Goal: Task Accomplishment & Management: Use online tool/utility

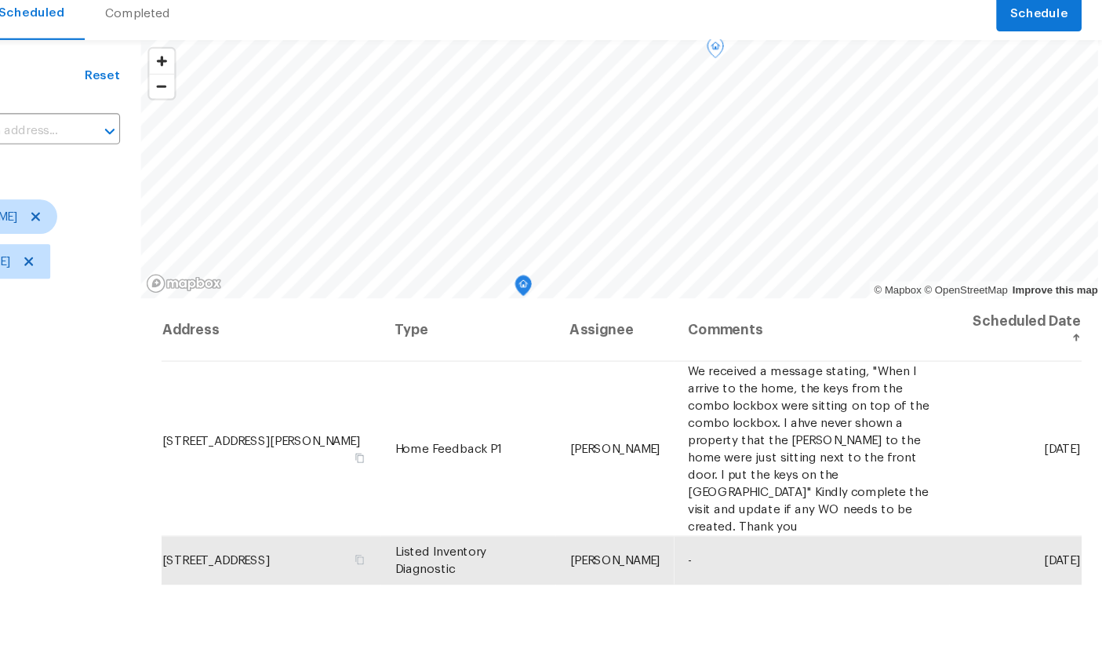
scroll to position [3, 0]
click at [0, 0] on div at bounding box center [0, 0] width 0 height 0
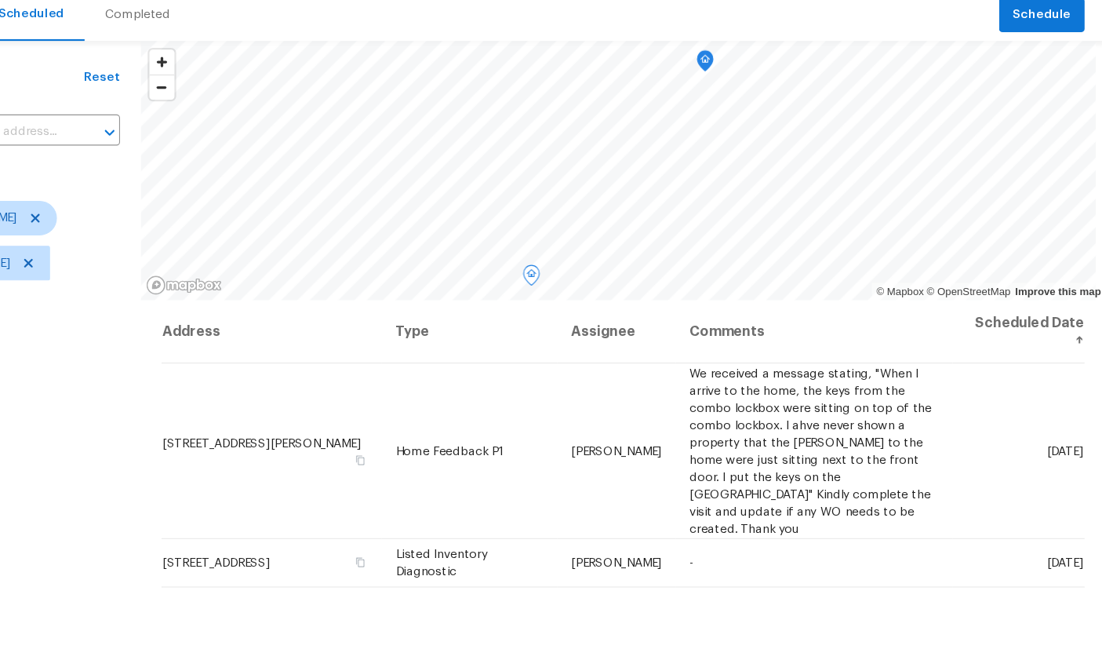
click at [0, 0] on icon at bounding box center [0, 0] width 0 height 0
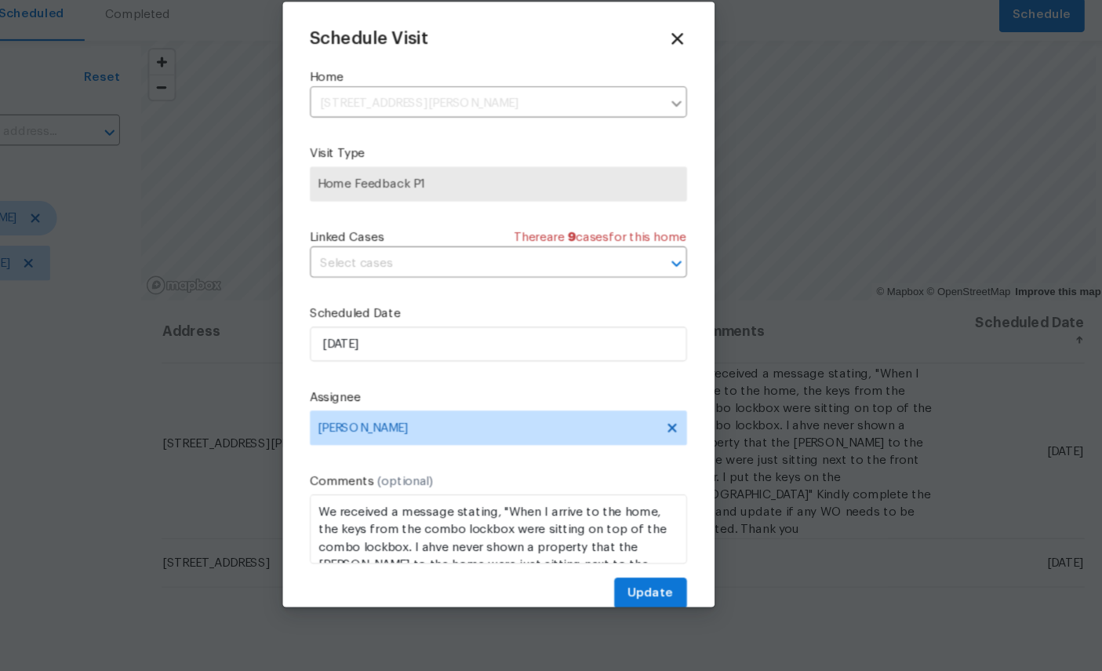
click at [400, 287] on input "text" at bounding box center [529, 299] width 298 height 24
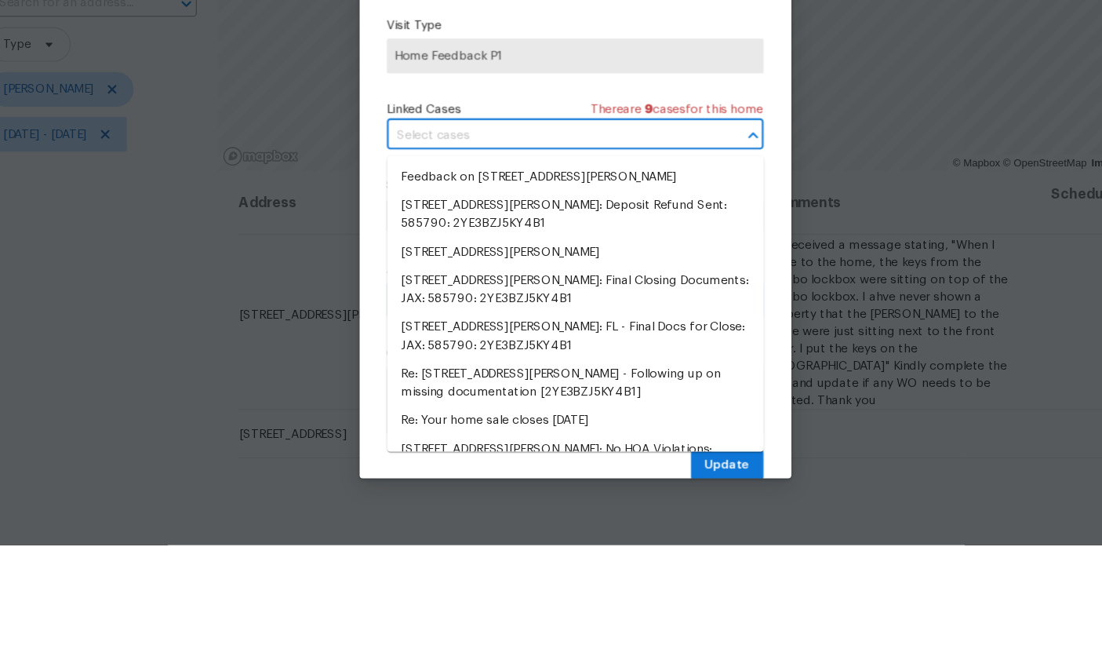
scroll to position [115, 0]
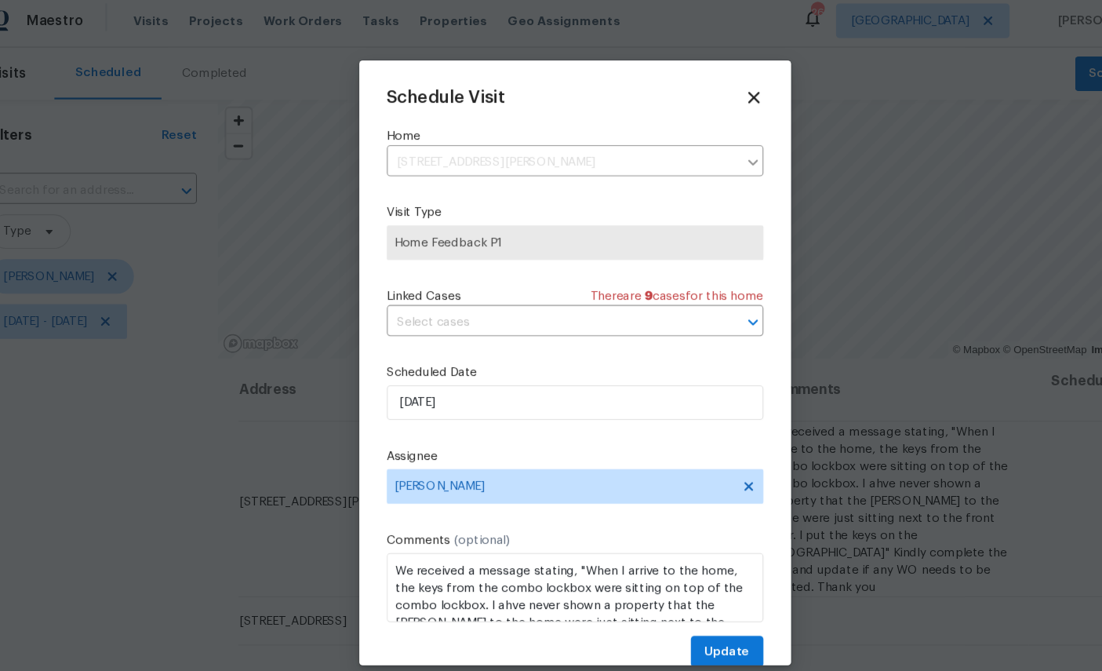
click at [469, 306] on input "text" at bounding box center [529, 299] width 298 height 24
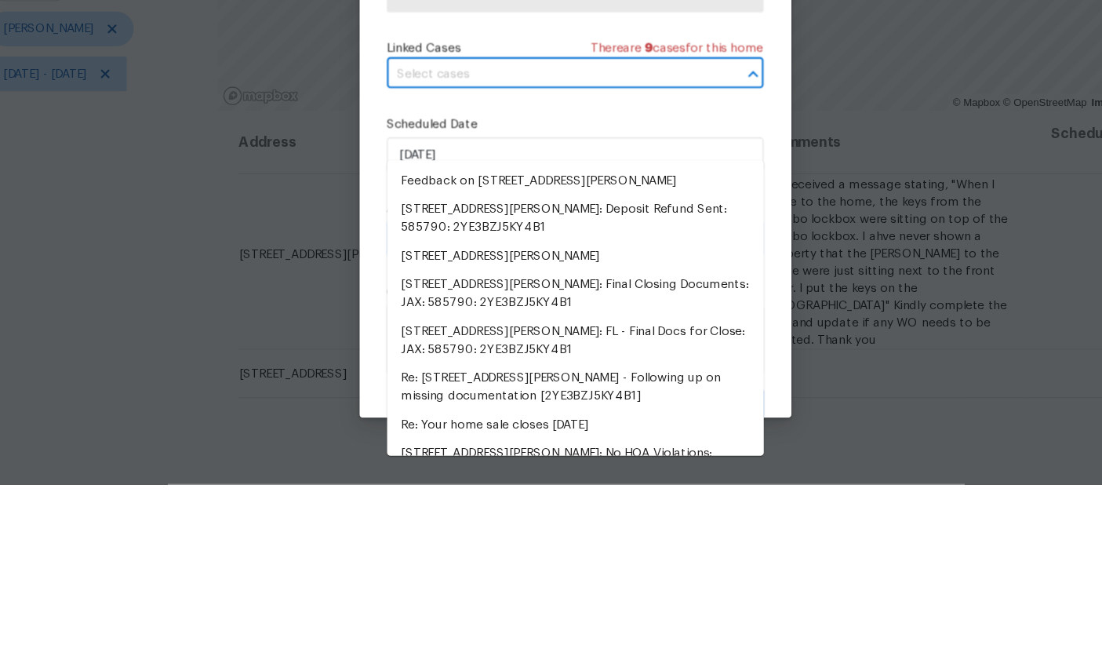
scroll to position [60, 0]
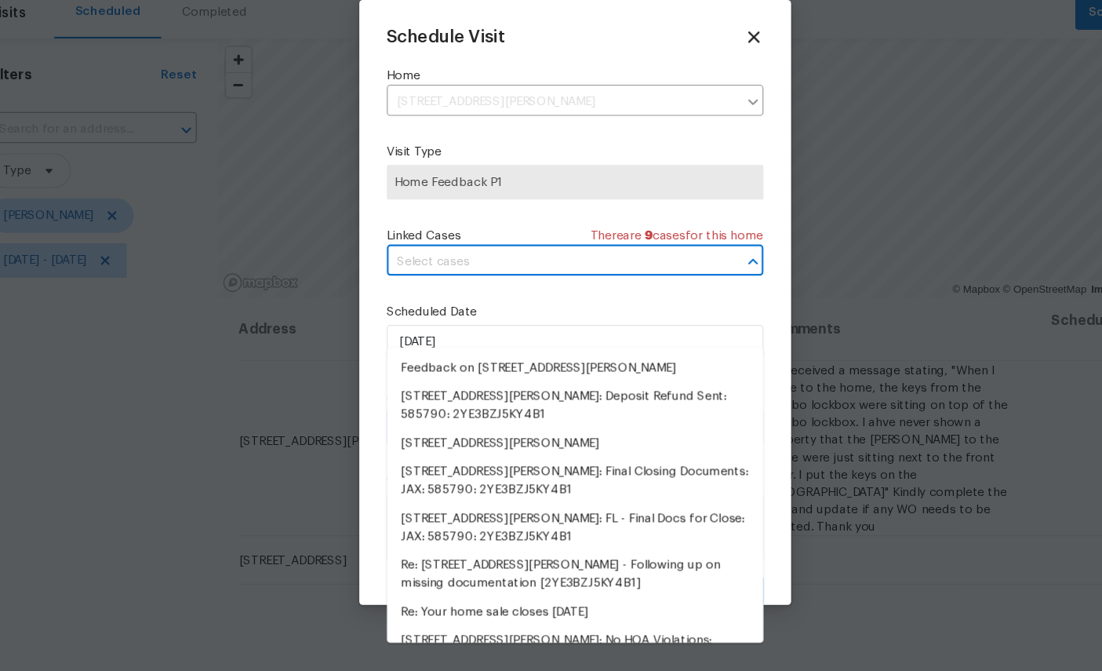
click at [529, 191] on label "Visit Type" at bounding box center [551, 199] width 342 height 16
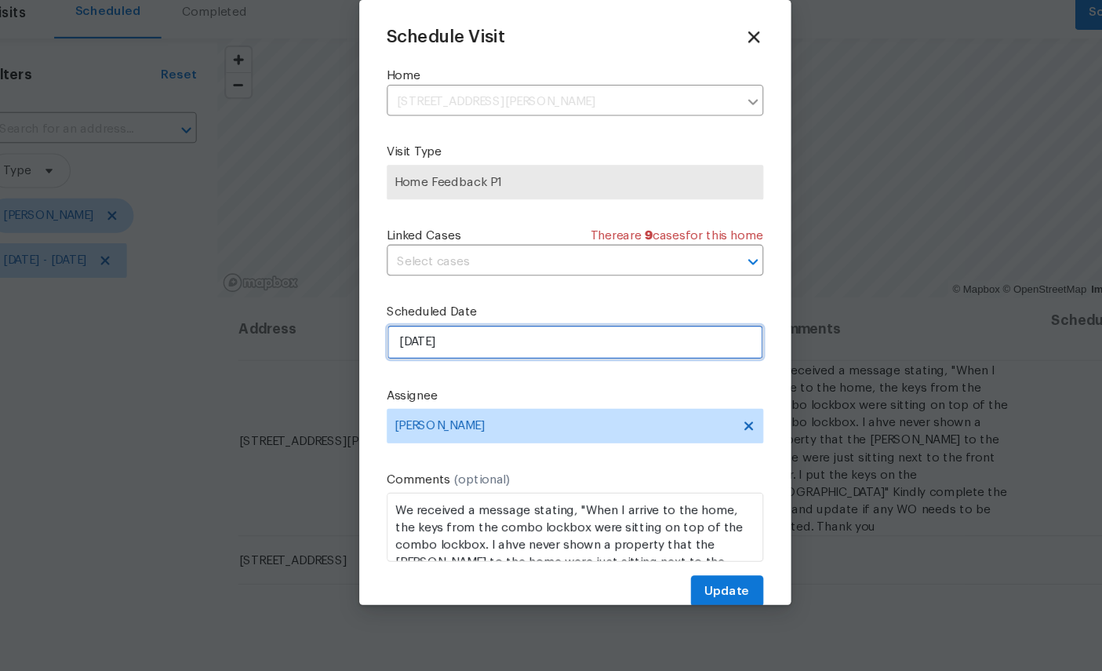
click at [466, 356] on input "[DATE]" at bounding box center [551, 371] width 342 height 31
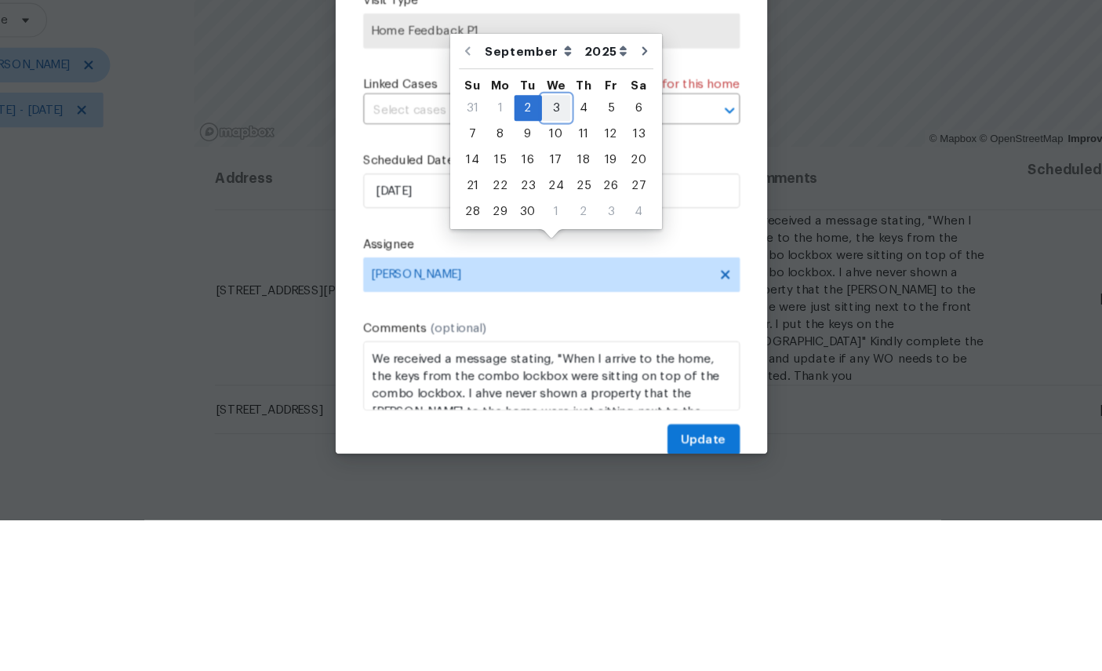
click at [543, 285] on div "3" at bounding box center [556, 296] width 26 height 22
type input "[DATE]"
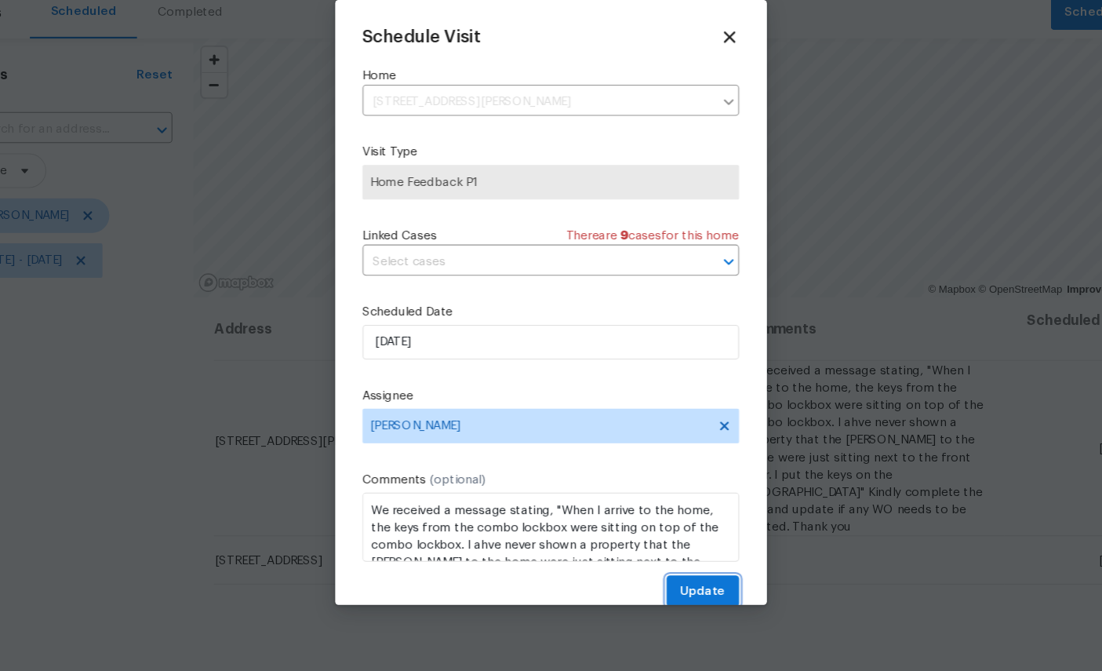
click at [669, 588] on span "Update" at bounding box center [689, 598] width 41 height 20
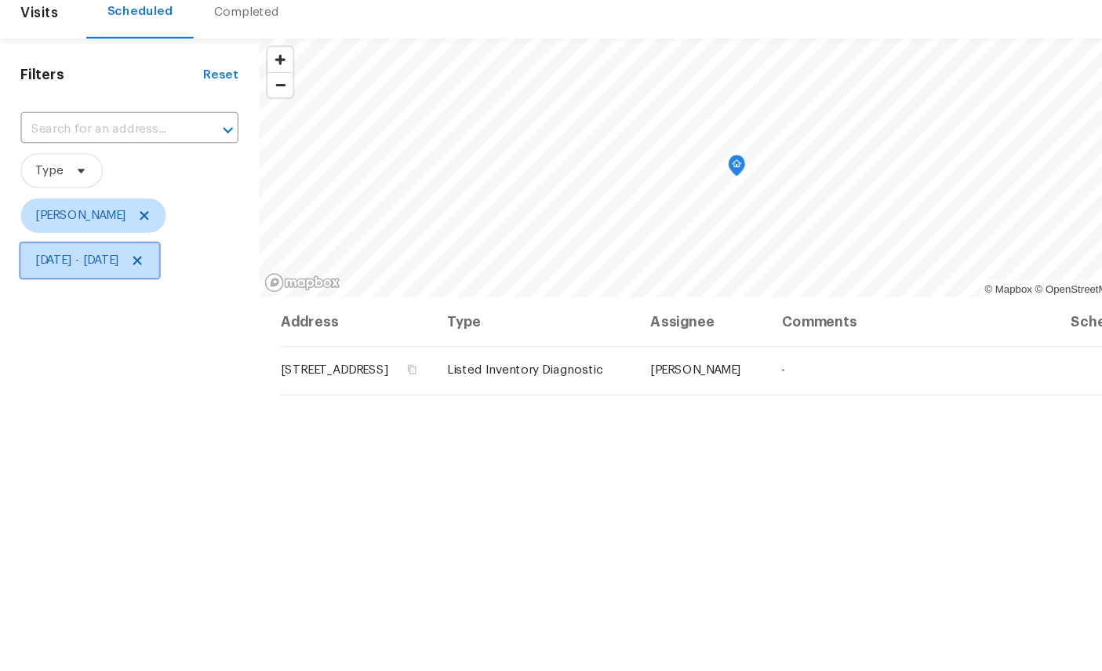
click at [108, 290] on span "Mon, Sep 01 - Tue, Sep 02" at bounding box center [70, 298] width 76 height 16
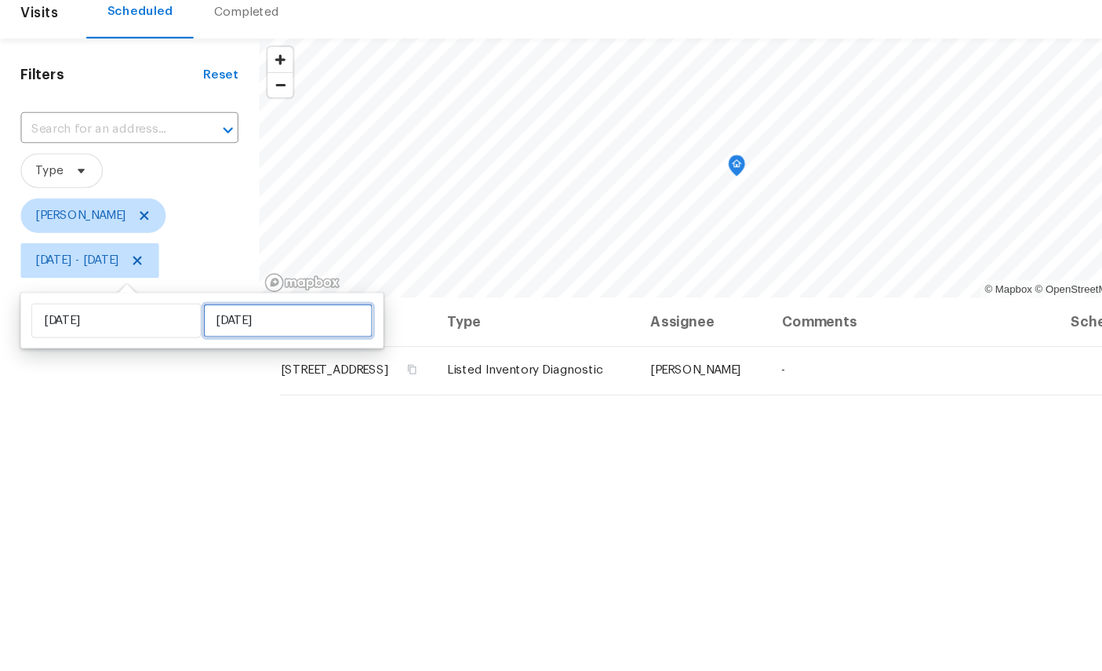
click at [228, 336] on input "Tue, Sep 02" at bounding box center [261, 351] width 155 height 31
select select "8"
select select "2025"
select select "9"
select select "2025"
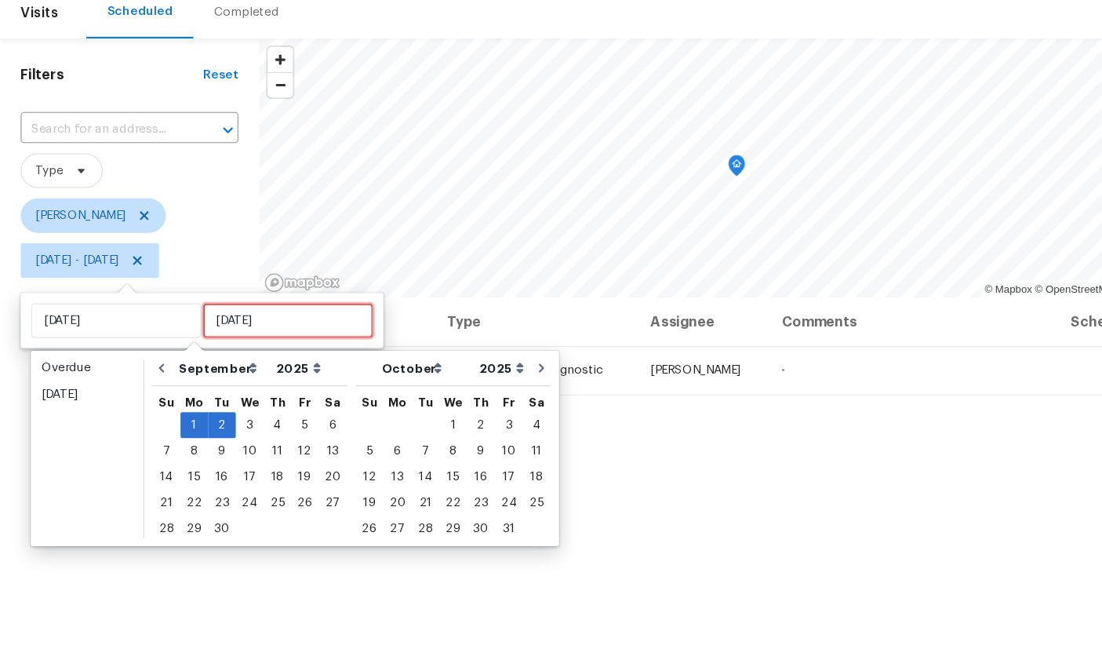
scroll to position [59, 0]
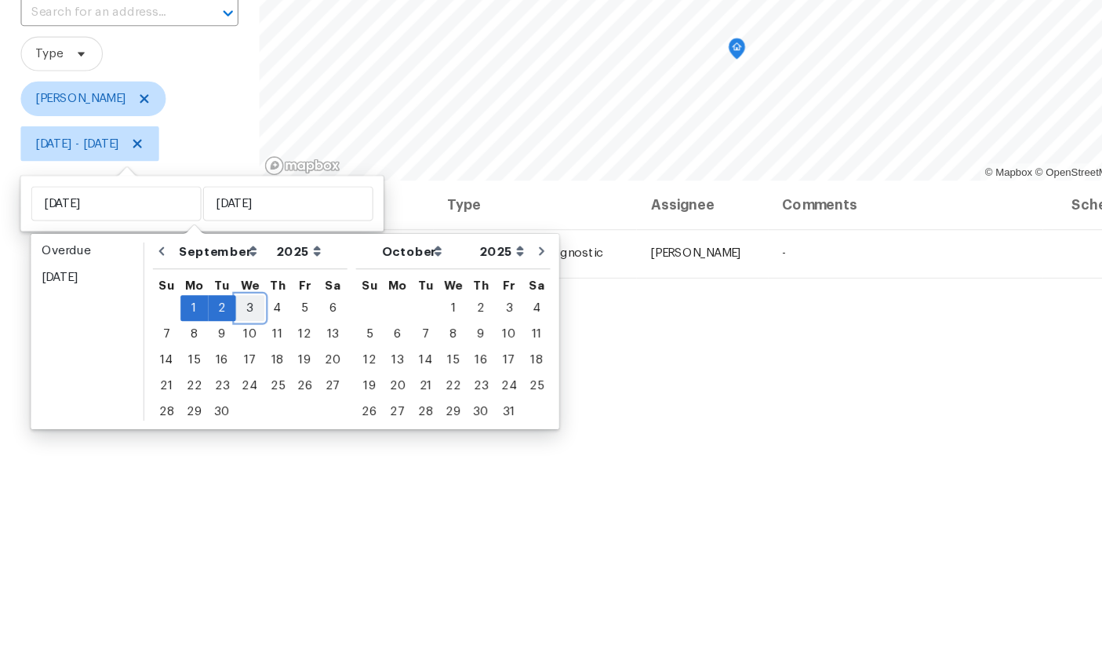
click at [215, 436] on div "3" at bounding box center [227, 447] width 26 height 22
type input "Wed, Sep 03"
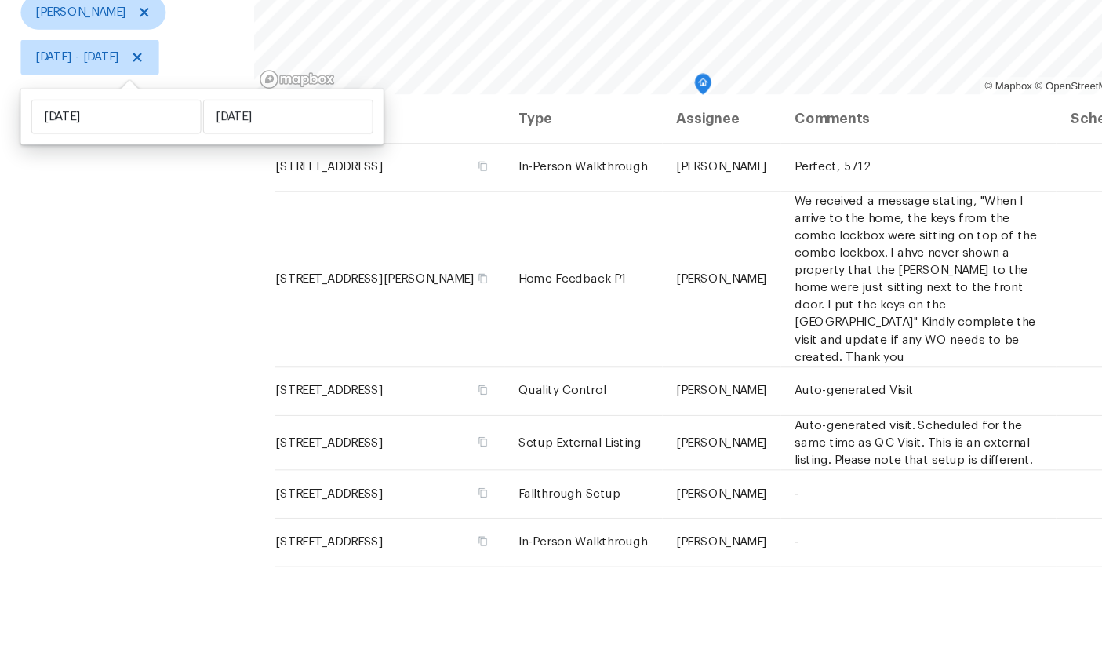
click at [102, 358] on div "Filters Reset ​ Type William Sparks Mon, Sep 01 - Wed, Sep 03" at bounding box center [115, 297] width 231 height 772
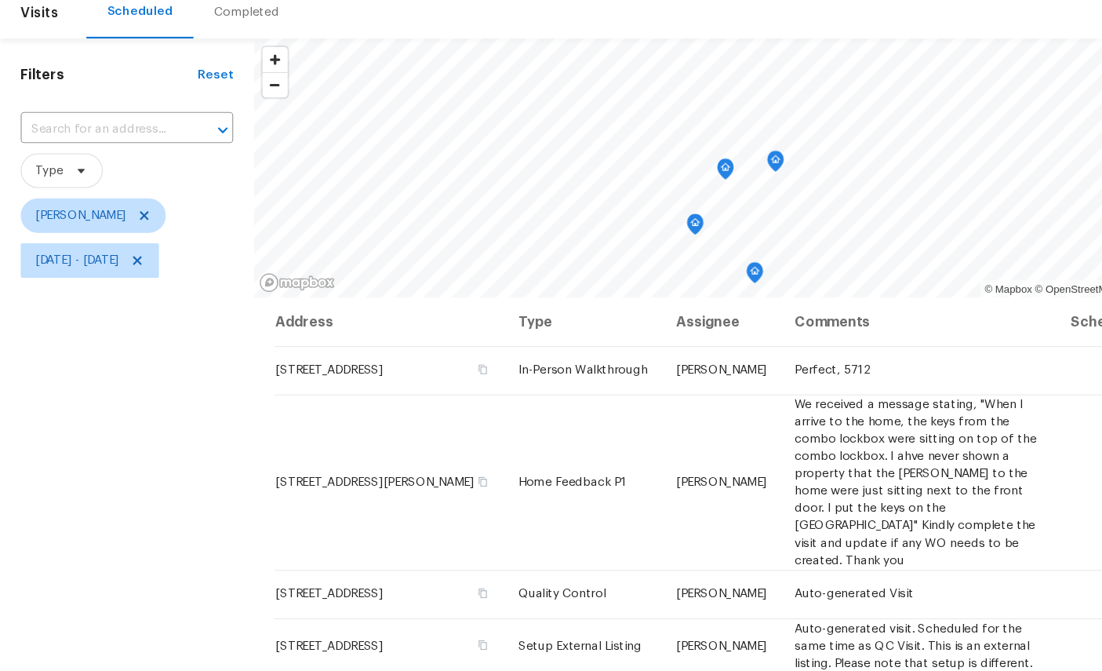
click at [711, 199] on icon "Map marker" at bounding box center [704, 208] width 14 height 18
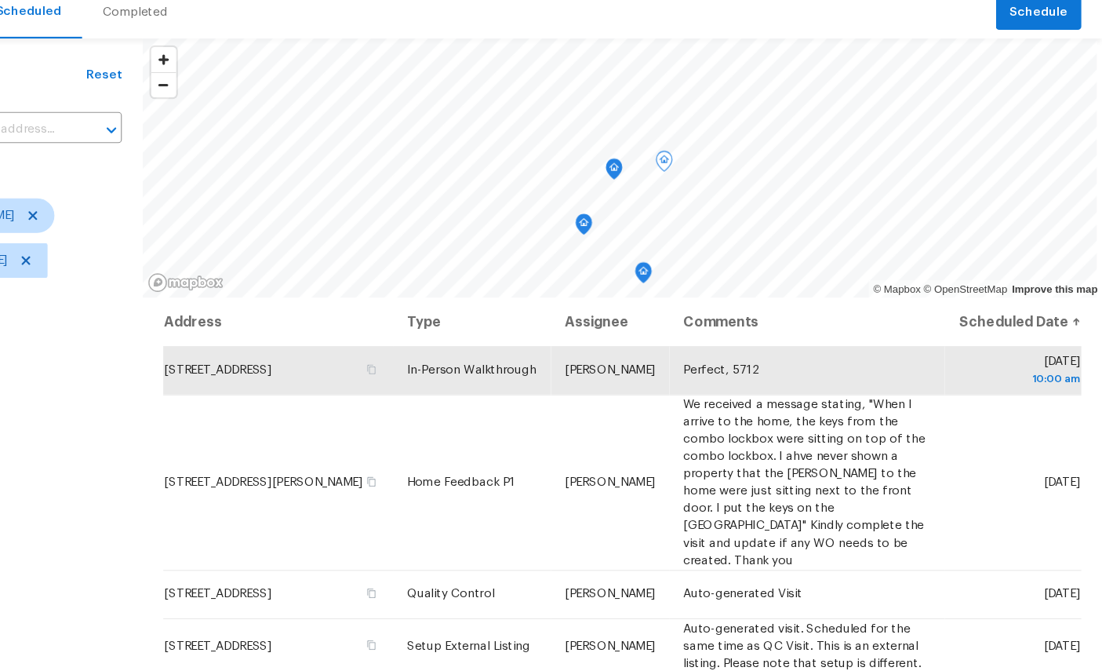
click at [652, 206] on icon "Map marker" at bounding box center [659, 215] width 14 height 18
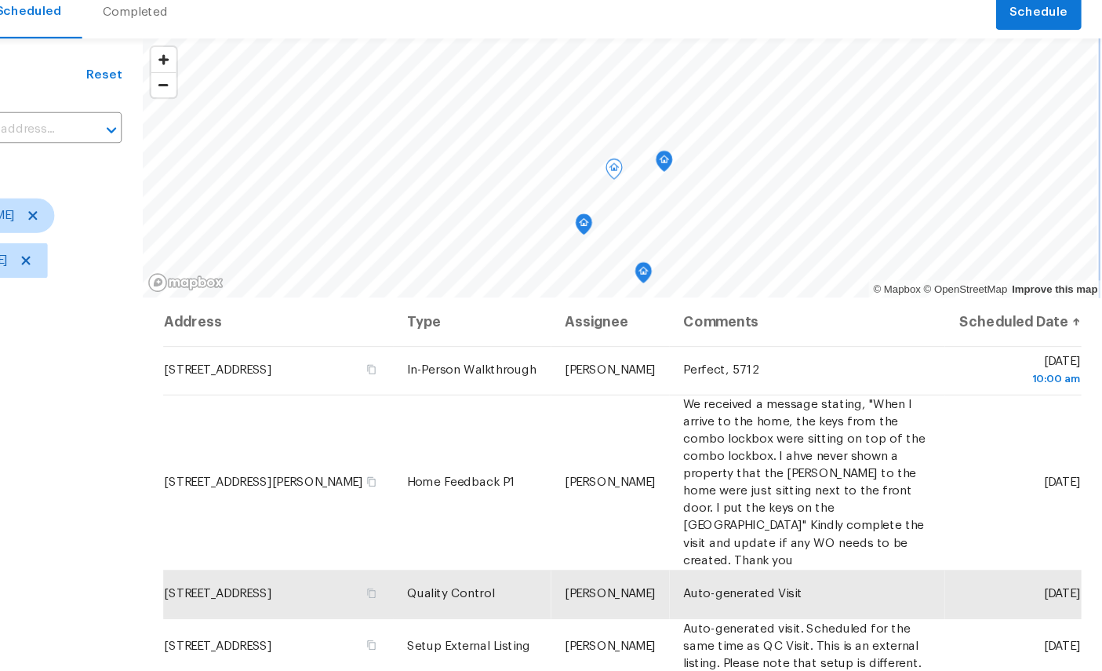
click at [696, 198] on icon "Map marker" at bounding box center [704, 208] width 16 height 20
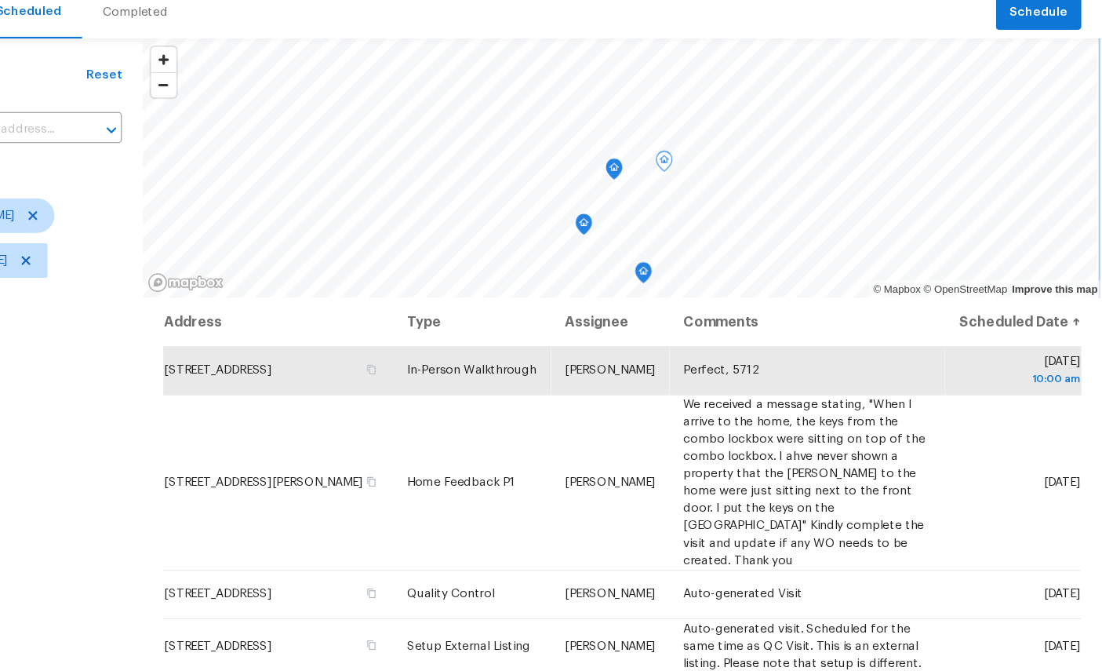
click at [656, 213] on icon "Map marker" at bounding box center [658, 215] width 5 height 4
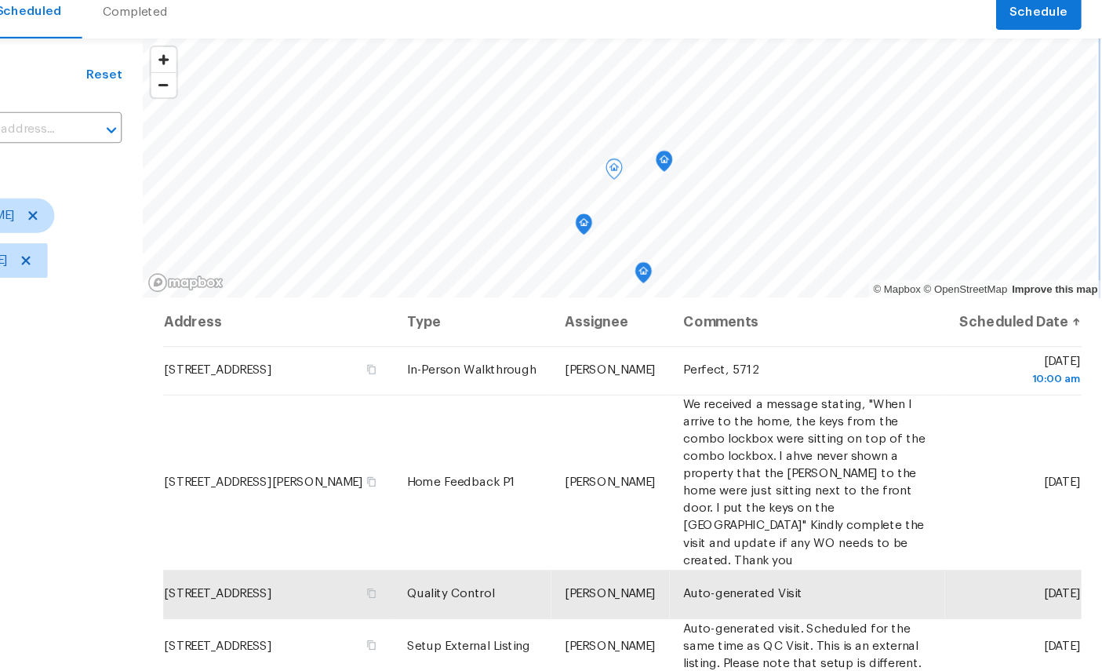
click at [624, 256] on icon "Map marker" at bounding box center [631, 265] width 14 height 18
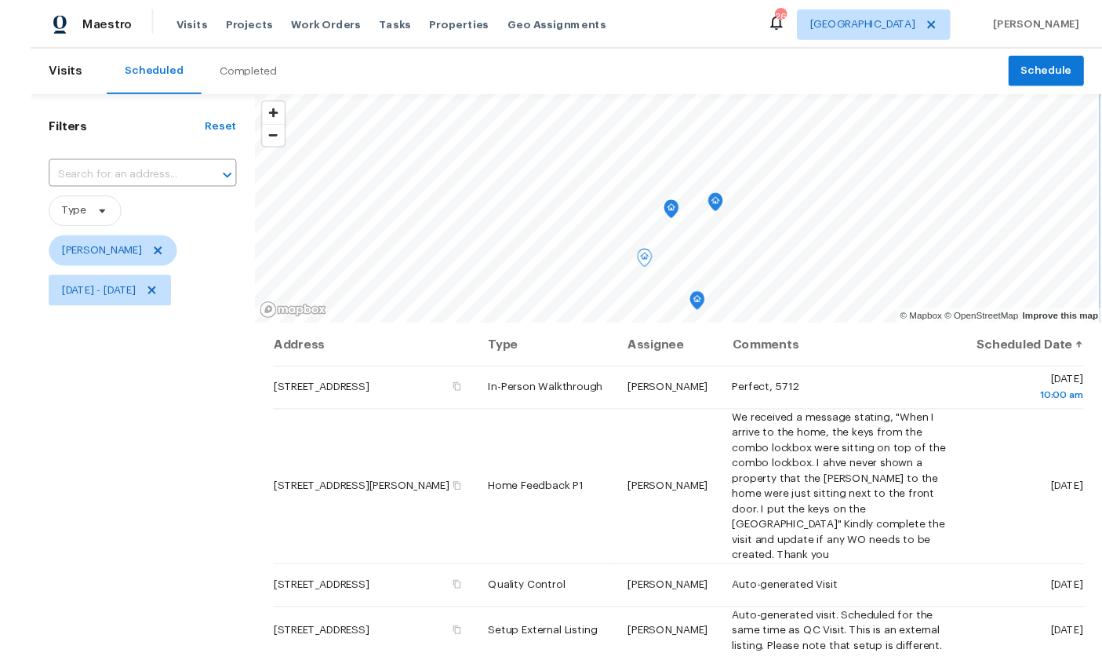
scroll to position [59, 0]
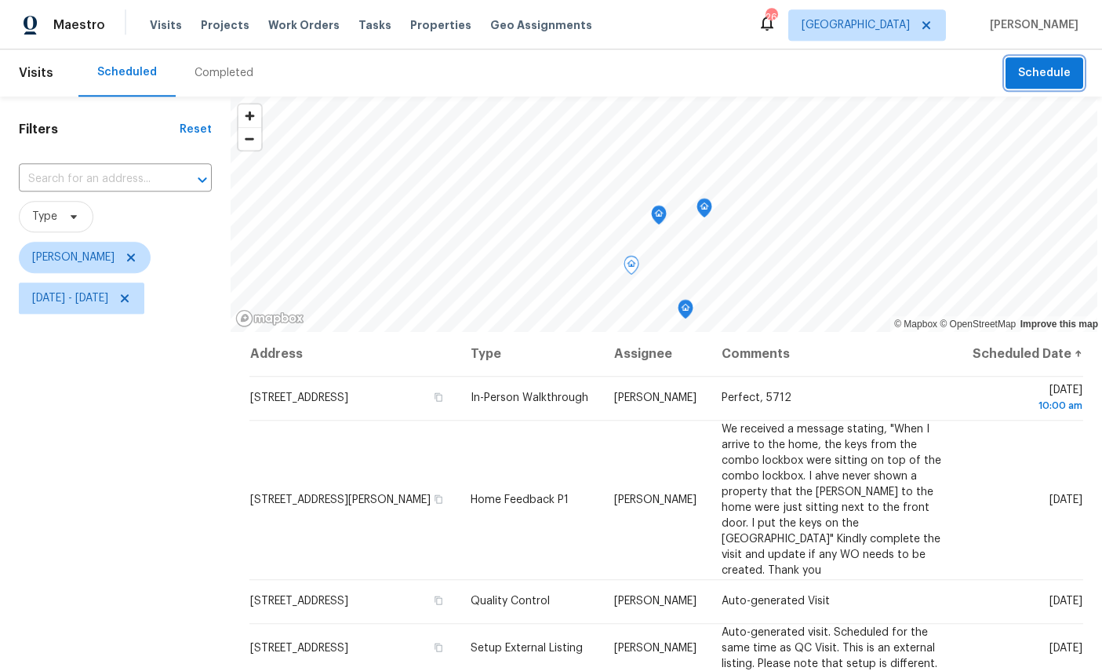
click at [1052, 64] on span "Schedule" at bounding box center [1044, 74] width 53 height 20
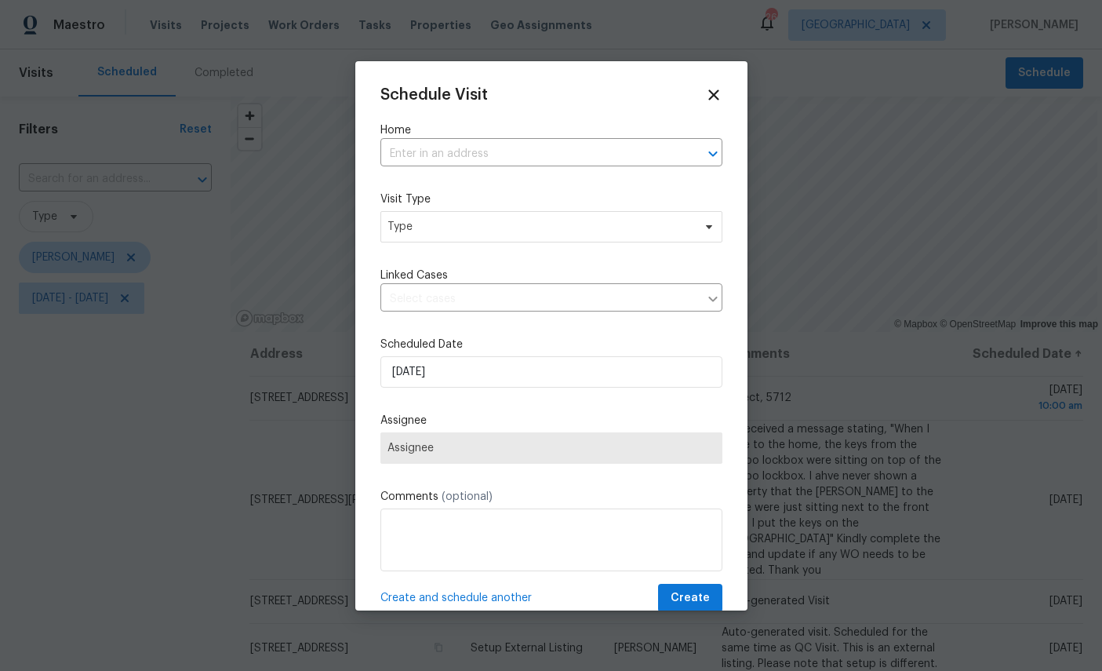
click at [491, 148] on input "text" at bounding box center [529, 154] width 298 height 24
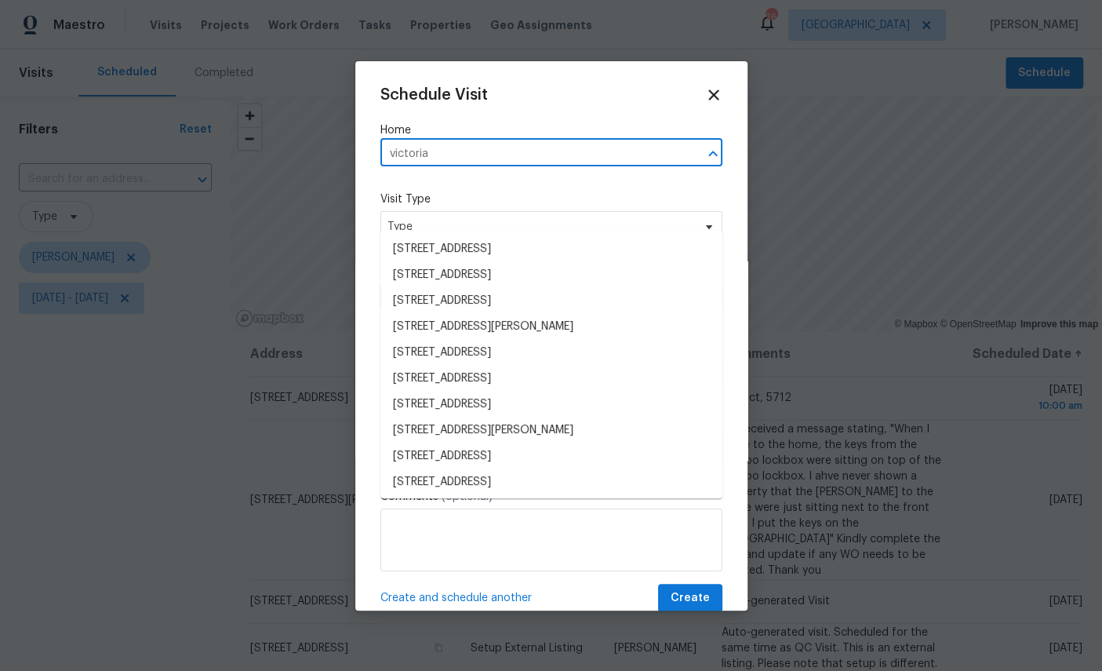
type input "Victoria"
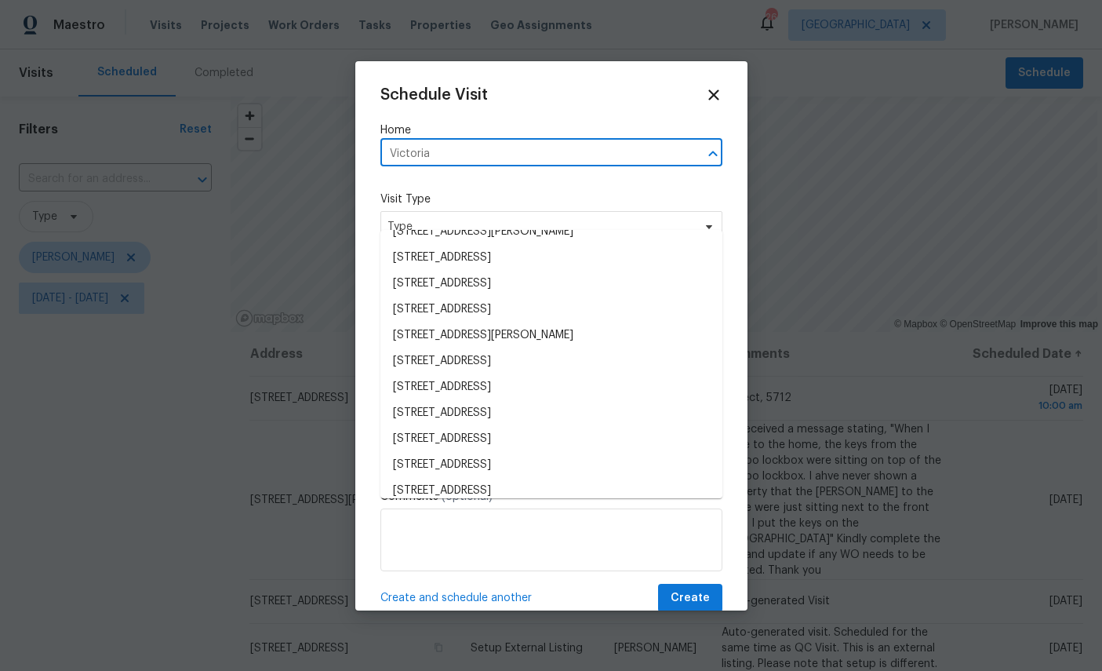
scroll to position [94, 0]
click at [482, 478] on li "[STREET_ADDRESS]" at bounding box center [551, 491] width 342 height 26
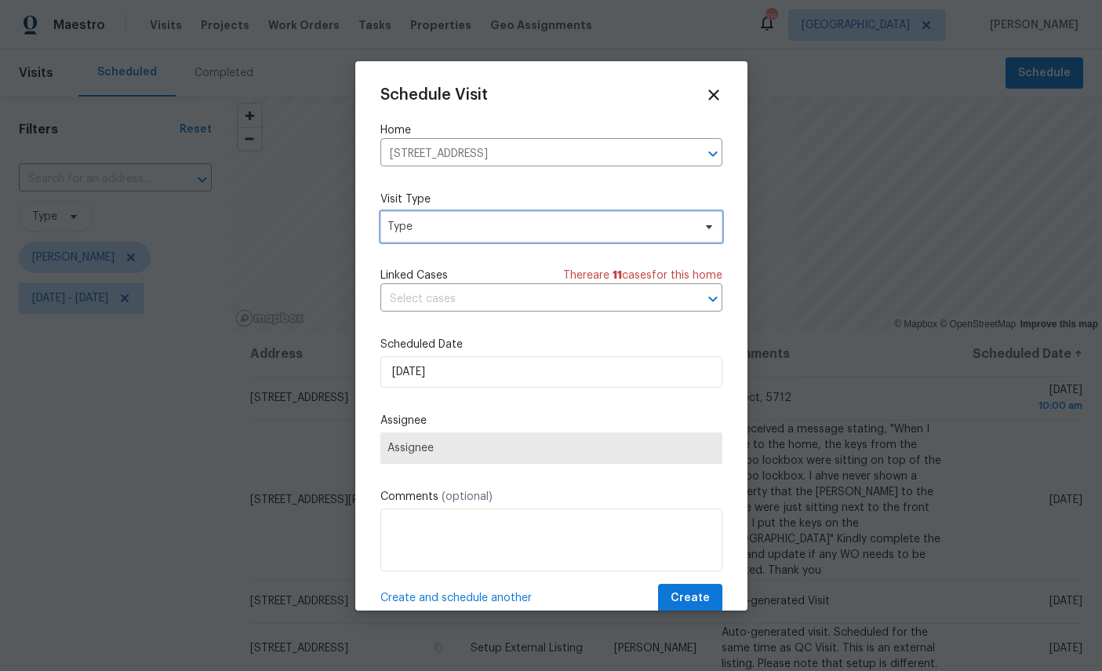
click at [526, 215] on span "Type" at bounding box center [551, 226] width 342 height 31
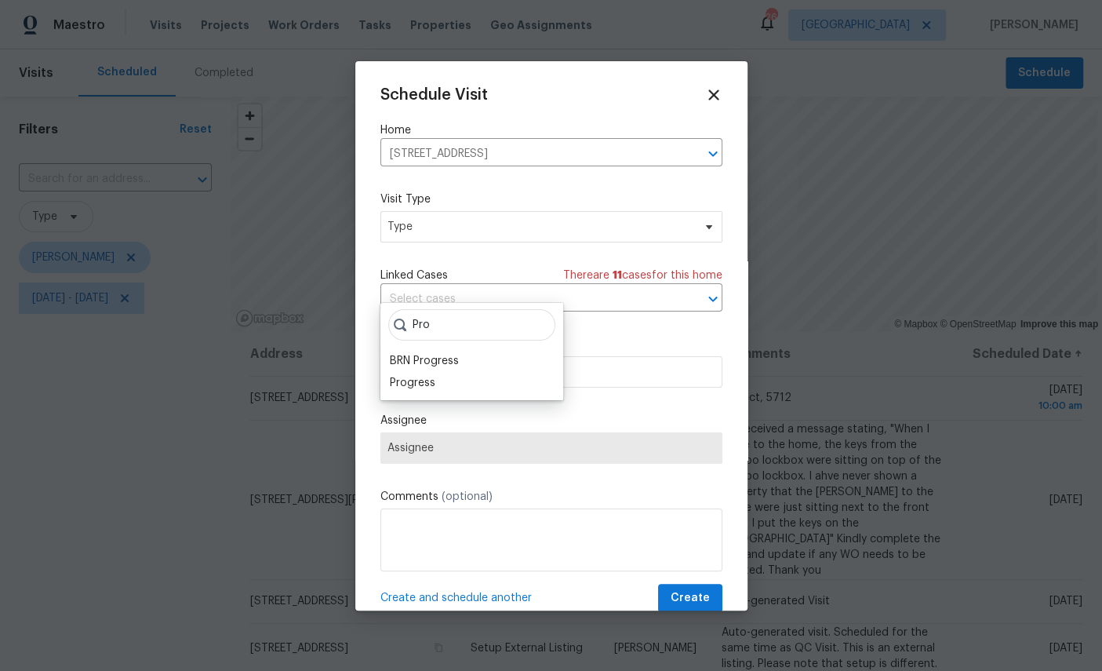
scroll to position [59, 0]
type input "Pro"
click at [405, 375] on div "Progress" at bounding box center [412, 383] width 45 height 16
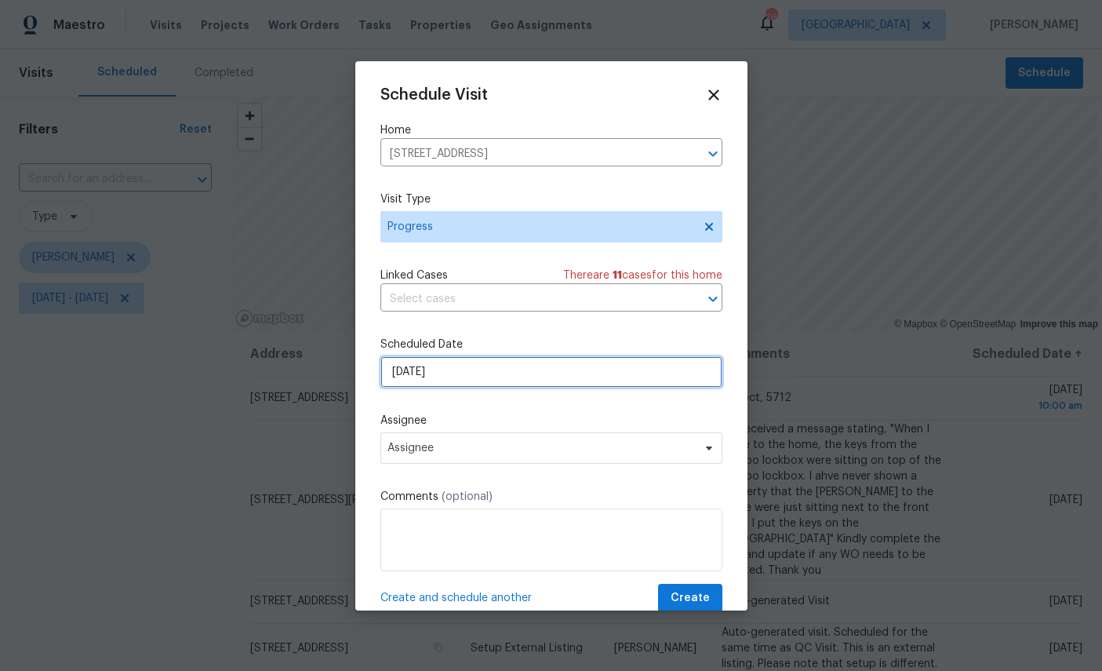
click at [491, 369] on input "[DATE]" at bounding box center [551, 371] width 342 height 31
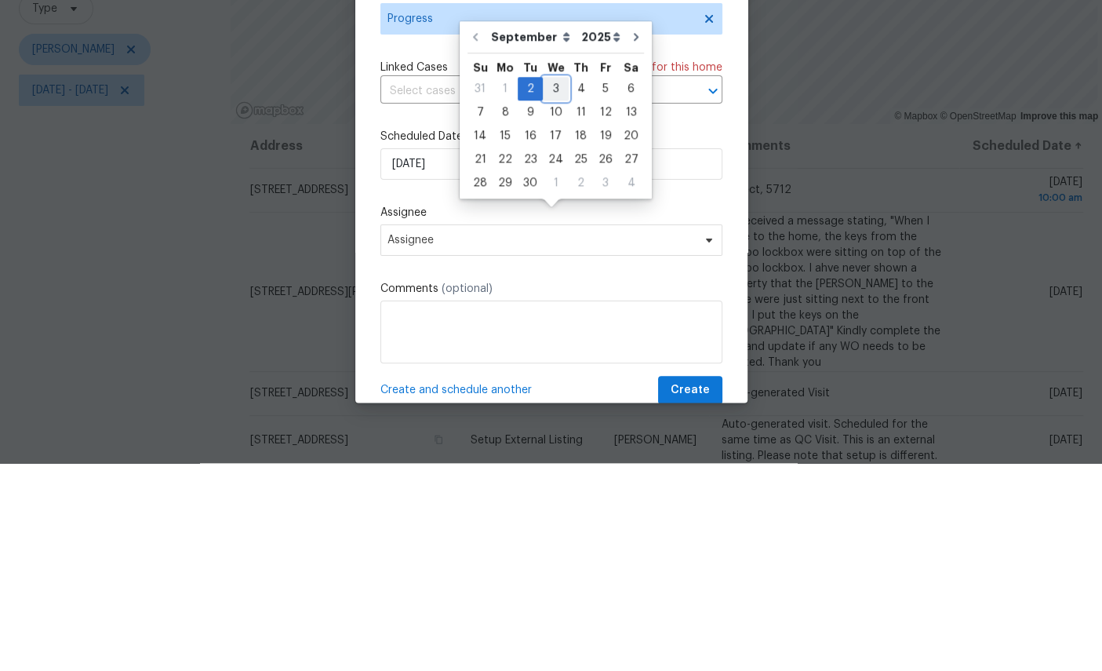
click at [554, 285] on div "3" at bounding box center [556, 296] width 26 height 22
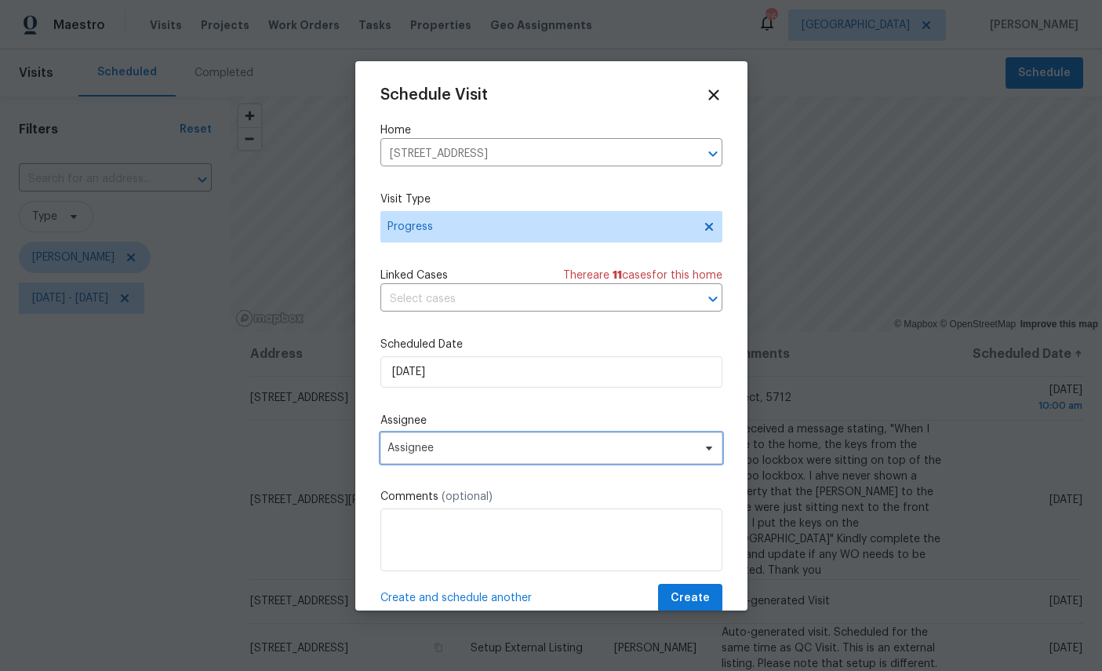
click at [551, 446] on span "Assignee" at bounding box center [540, 448] width 307 height 13
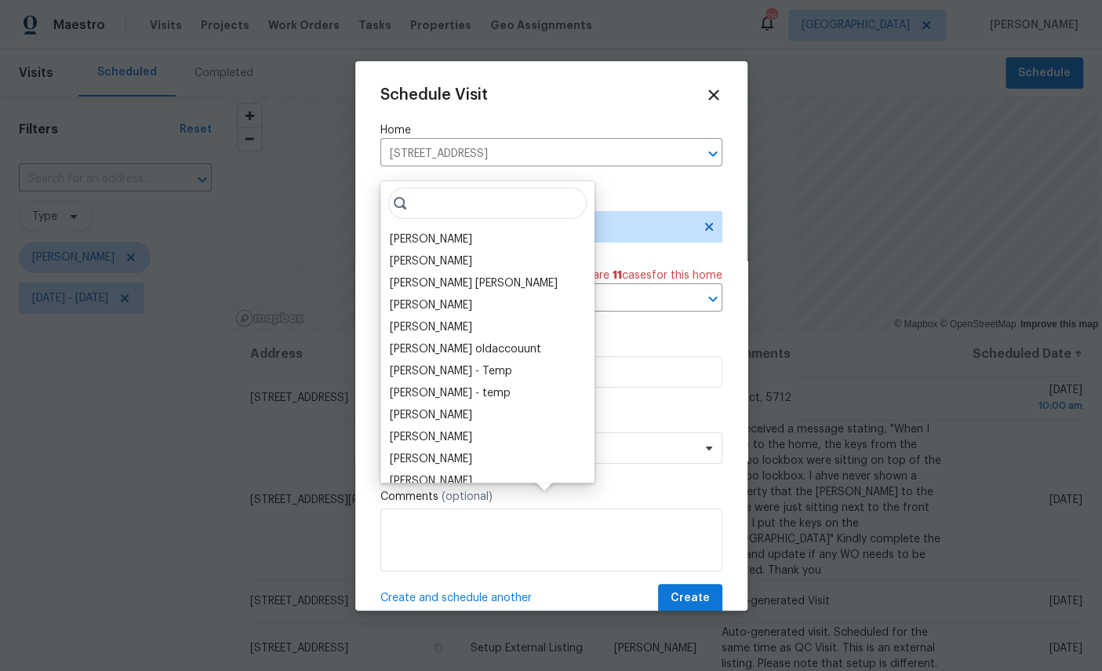
click at [430, 275] on div "Mohammed Moshin Ali" at bounding box center [474, 283] width 168 height 16
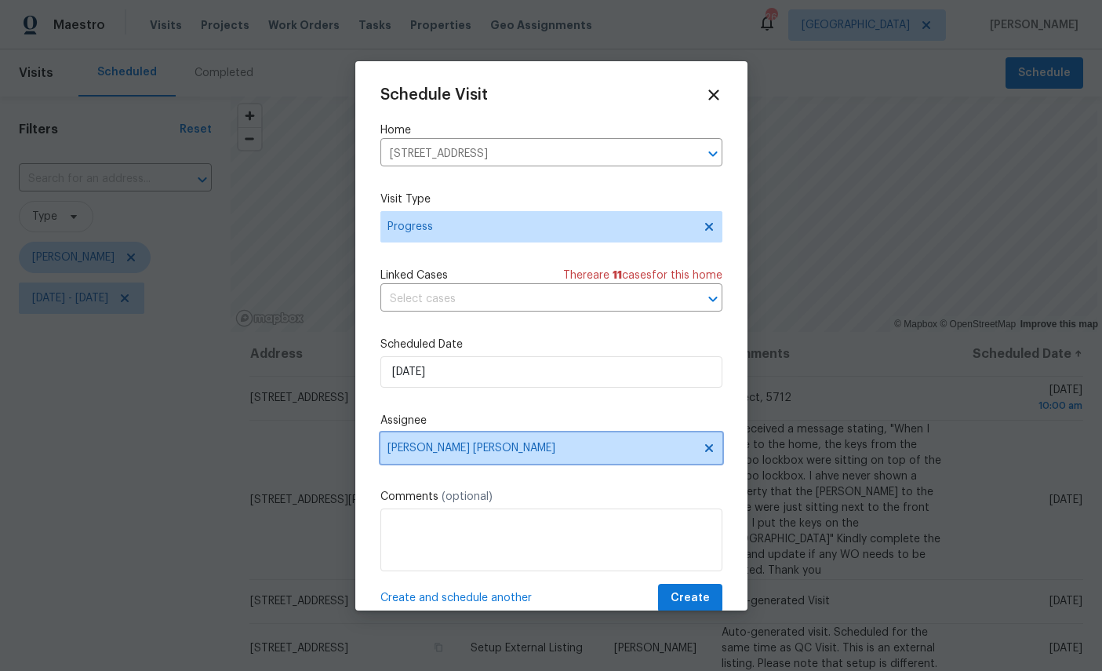
click at [704, 447] on icon at bounding box center [709, 448] width 13 height 13
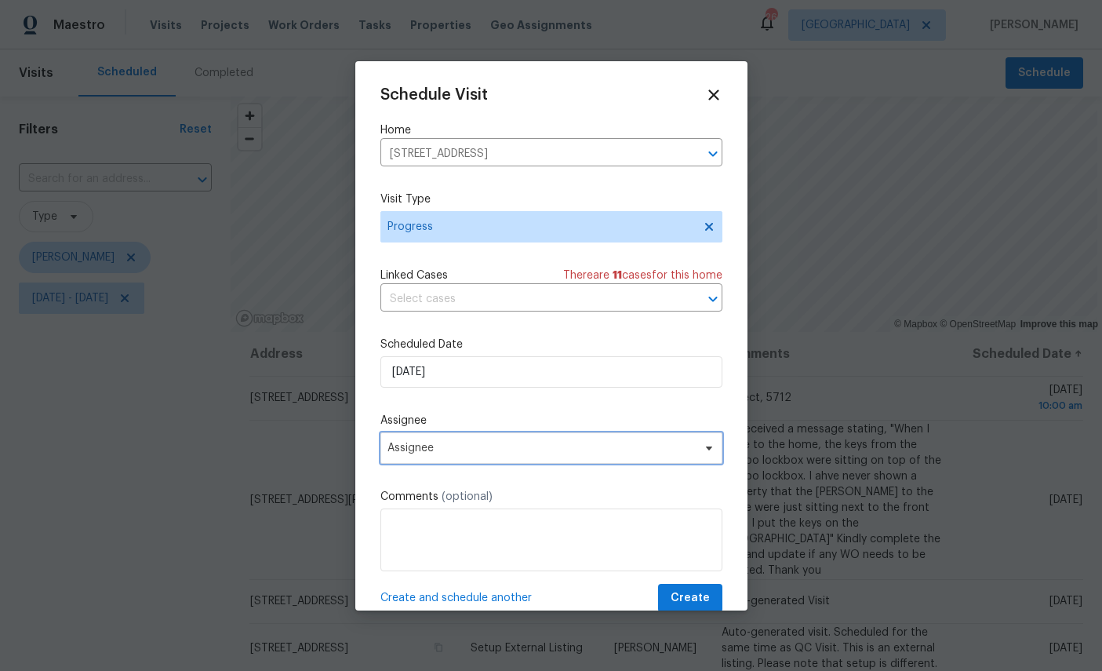
click at [569, 454] on span "Assignee" at bounding box center [540, 448] width 307 height 13
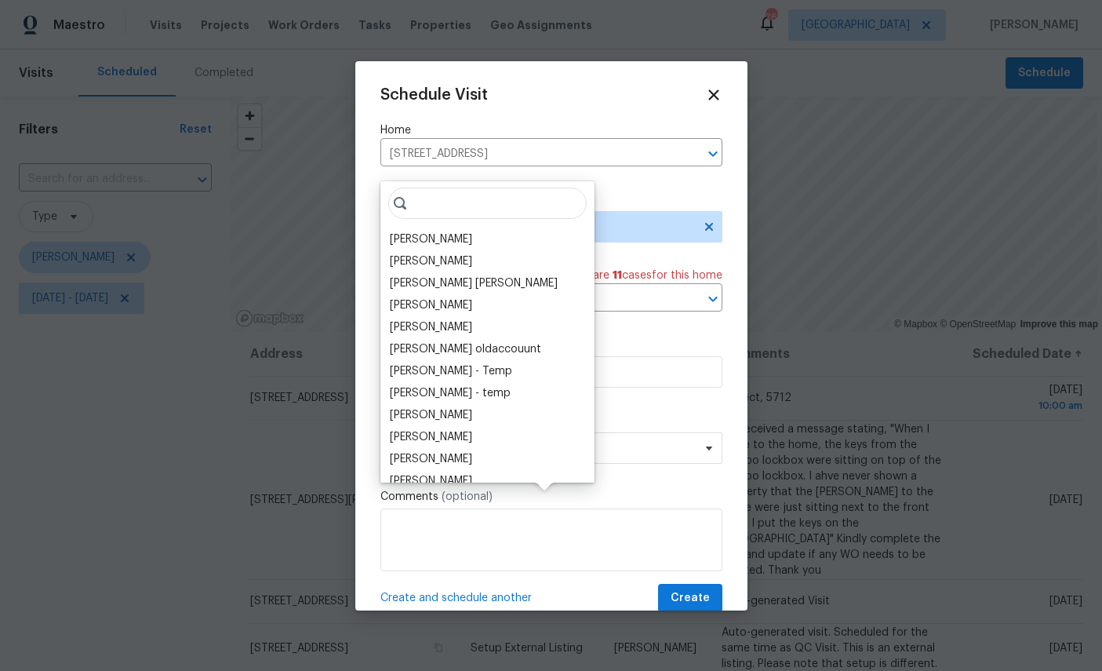
click at [415, 231] on div "[PERSON_NAME]" at bounding box center [431, 239] width 82 height 16
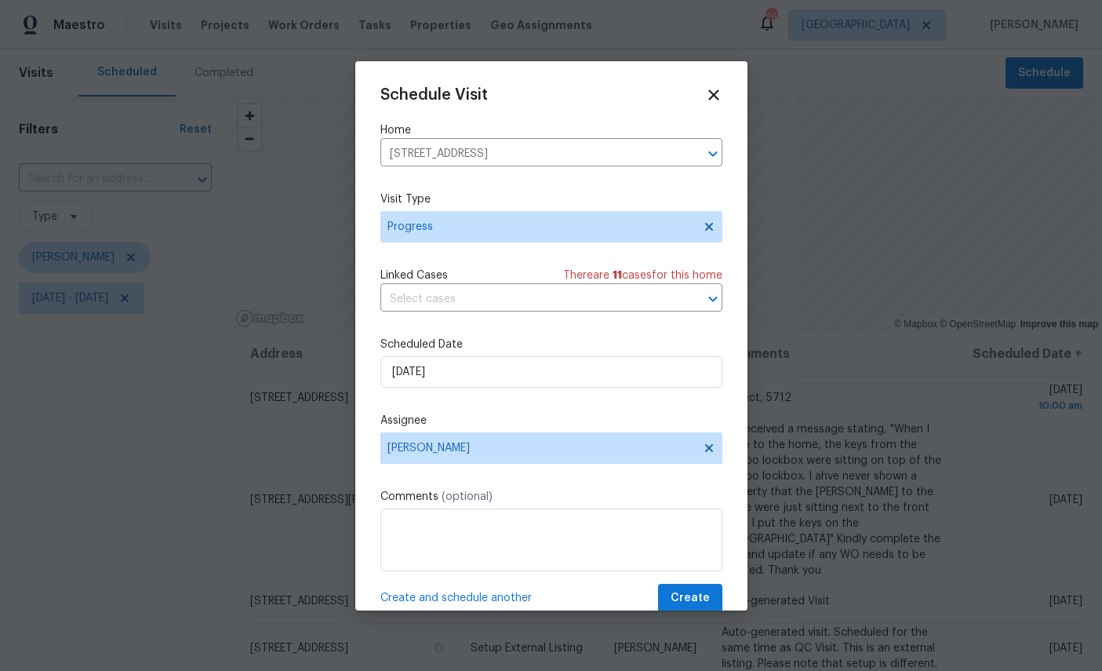
click at [471, 605] on span "Create and schedule another" at bounding box center [455, 598] width 151 height 16
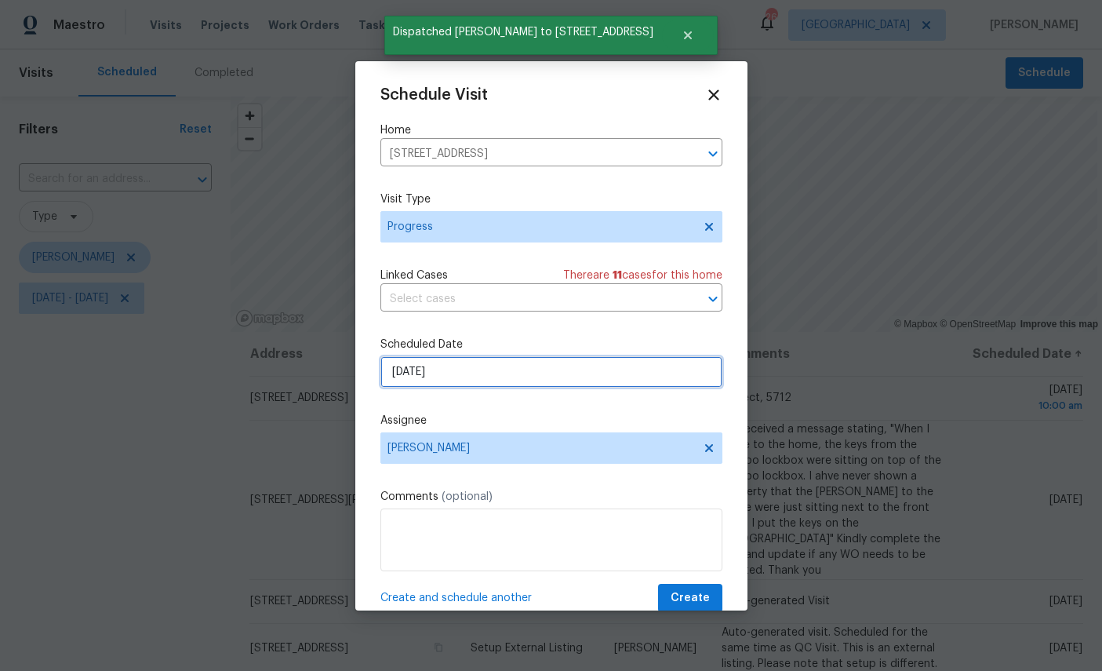
click at [516, 365] on input "[DATE]" at bounding box center [551, 371] width 342 height 31
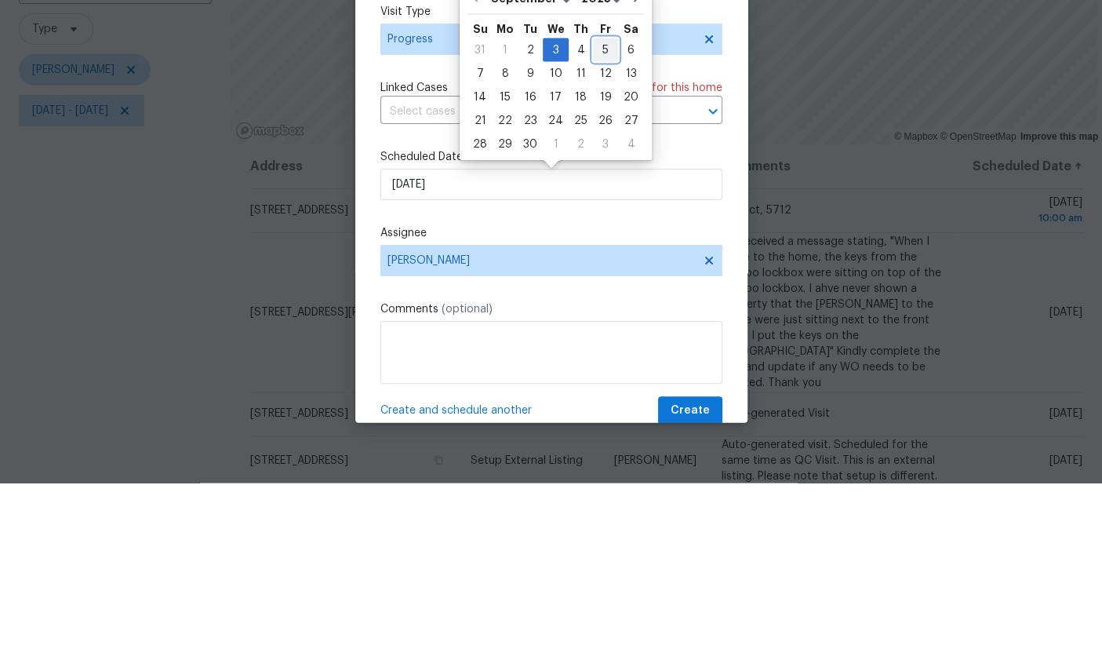
click at [599, 227] on div "5" at bounding box center [605, 238] width 25 height 22
type input "9/5/2025"
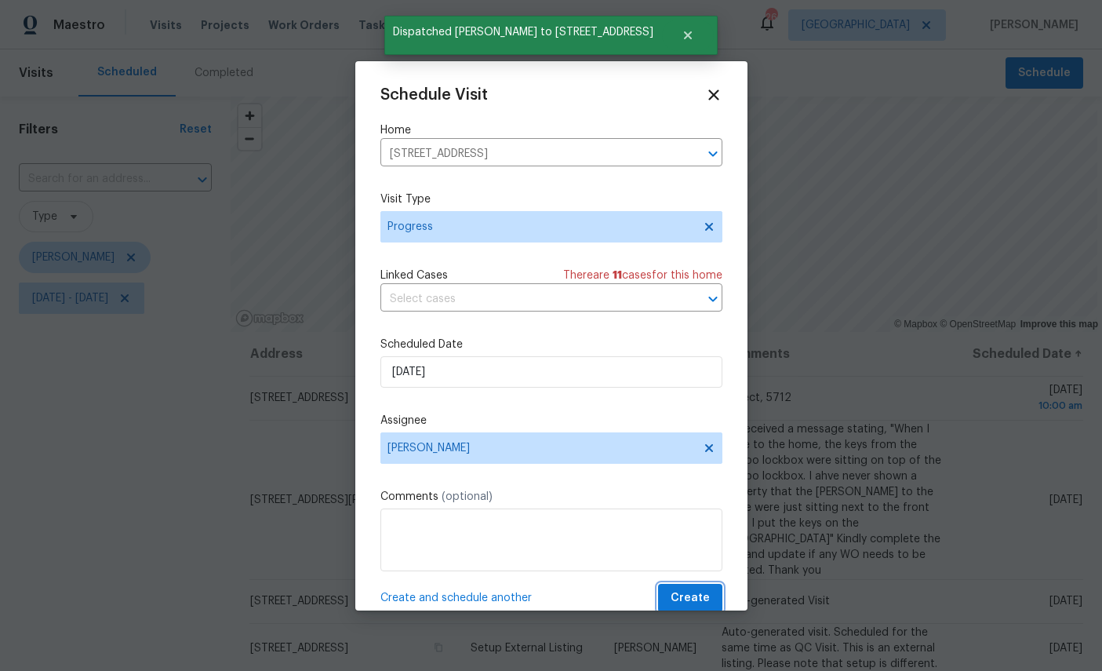
click at [697, 605] on span "Create" at bounding box center [690, 598] width 39 height 20
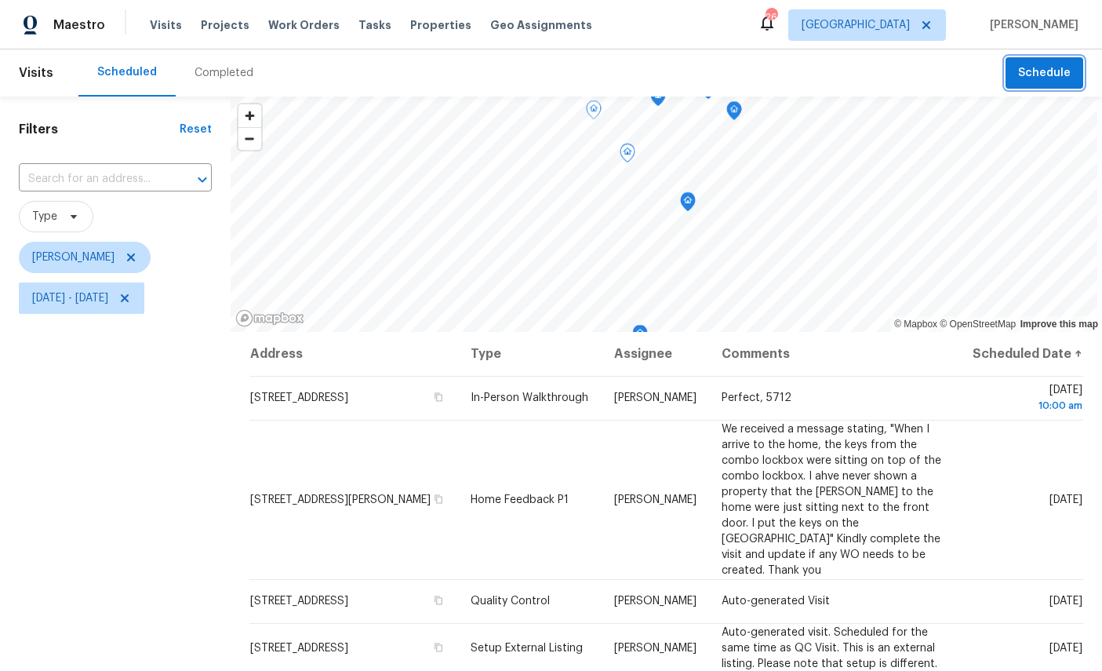
scroll to position [0, 0]
click at [649, 205] on icon "Map marker" at bounding box center [646, 207] width 8 height 4
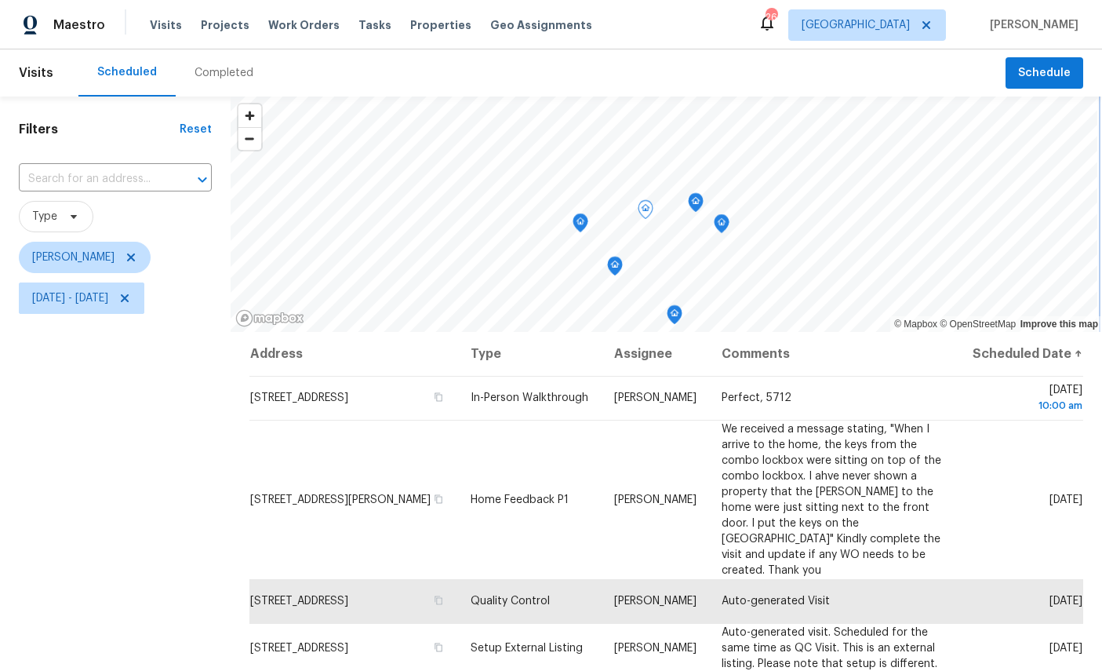
click at [581, 224] on icon "Map marker" at bounding box center [581, 223] width 2 height 2
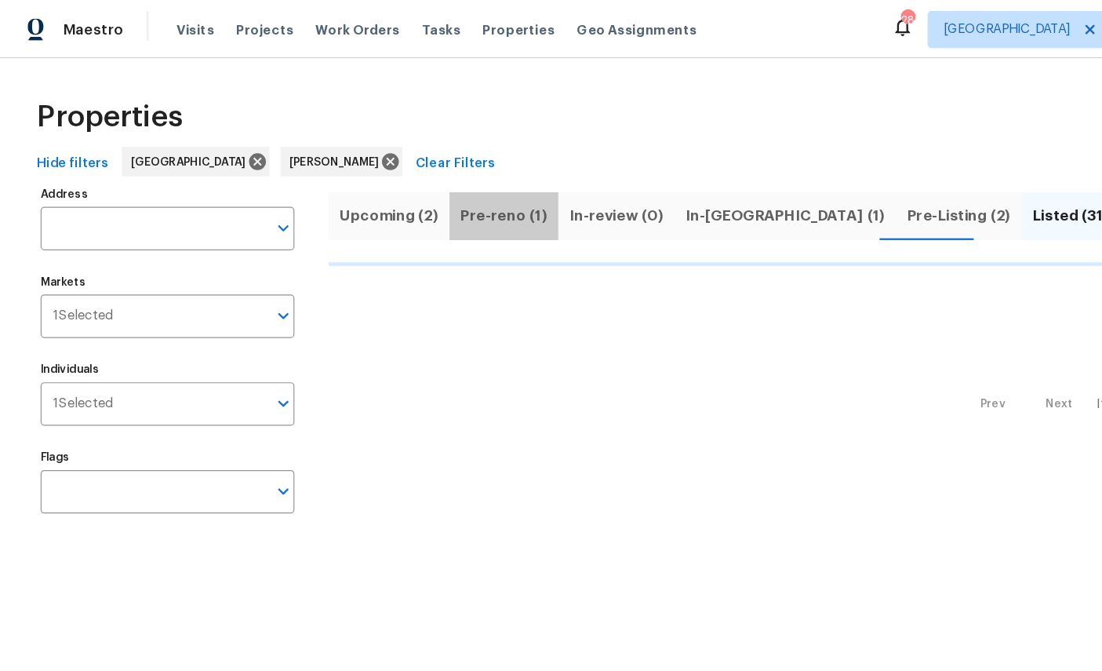
click at [435, 183] on span "Pre-reno (1)" at bounding box center [428, 184] width 74 height 22
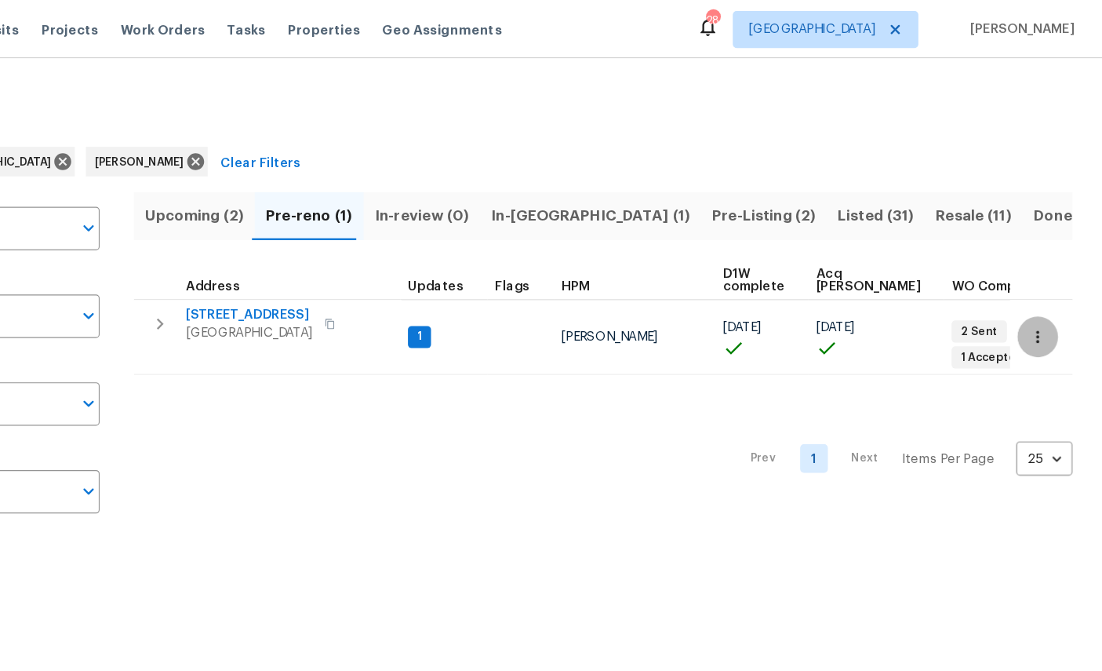
click at [1045, 282] on icon "button" at bounding box center [1046, 286] width 2 height 10
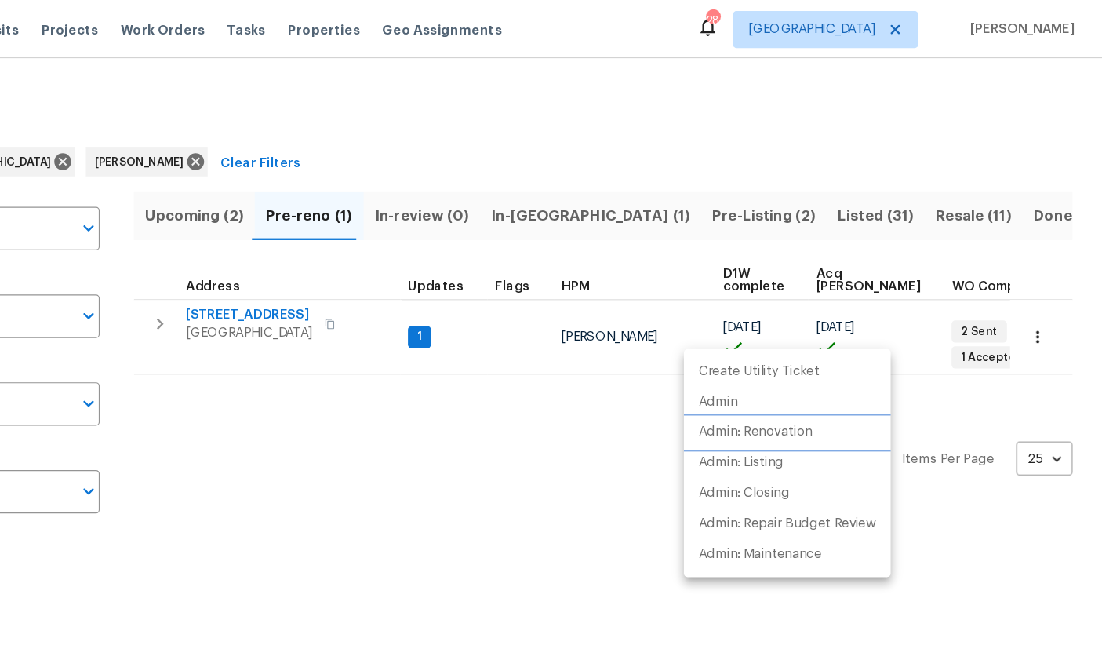
click at [759, 365] on p "Admin: Renovation" at bounding box center [807, 367] width 96 height 16
click at [470, 475] on div at bounding box center [551, 335] width 1102 height 671
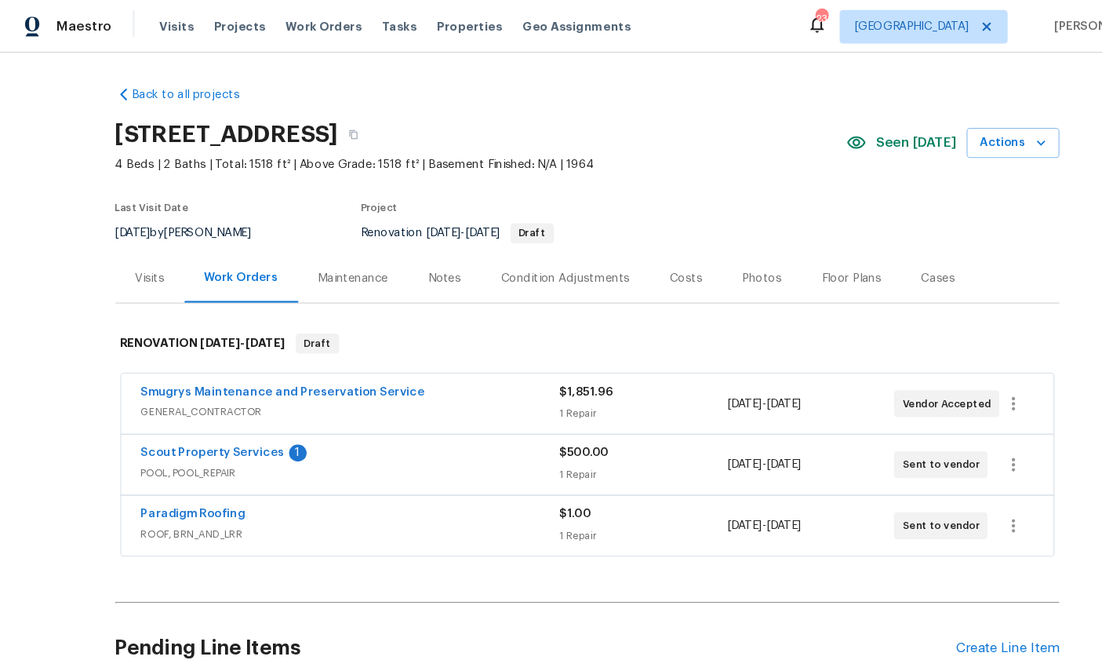
click at [180, 421] on link "Scout Property Services" at bounding box center [200, 425] width 135 height 11
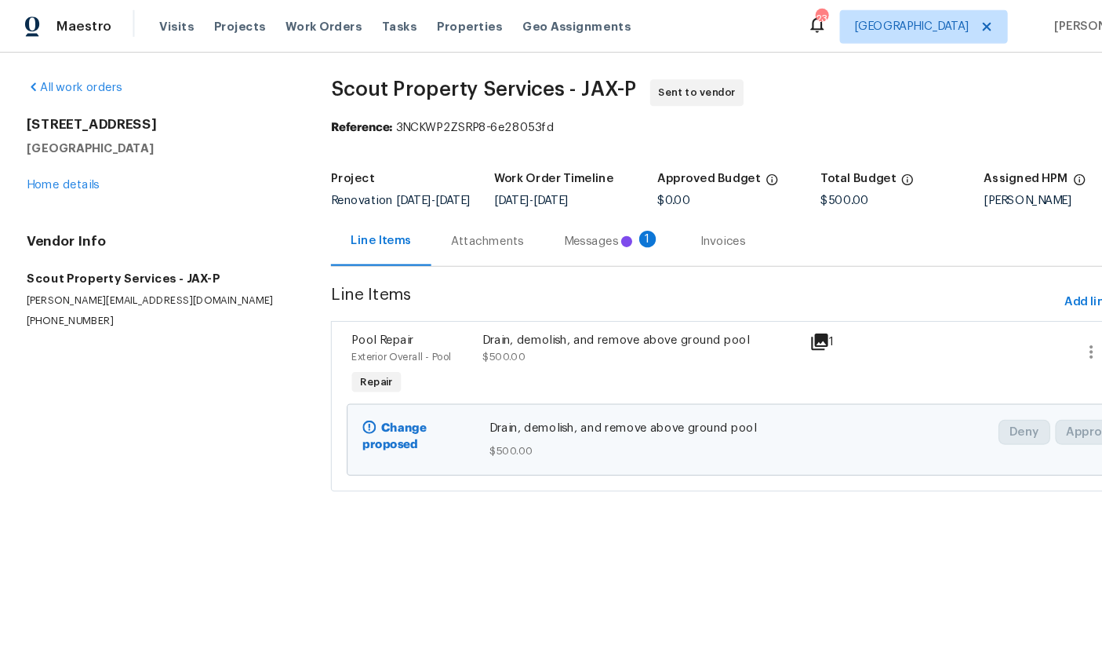
click at [450, 223] on div "Attachments" at bounding box center [458, 226] width 106 height 46
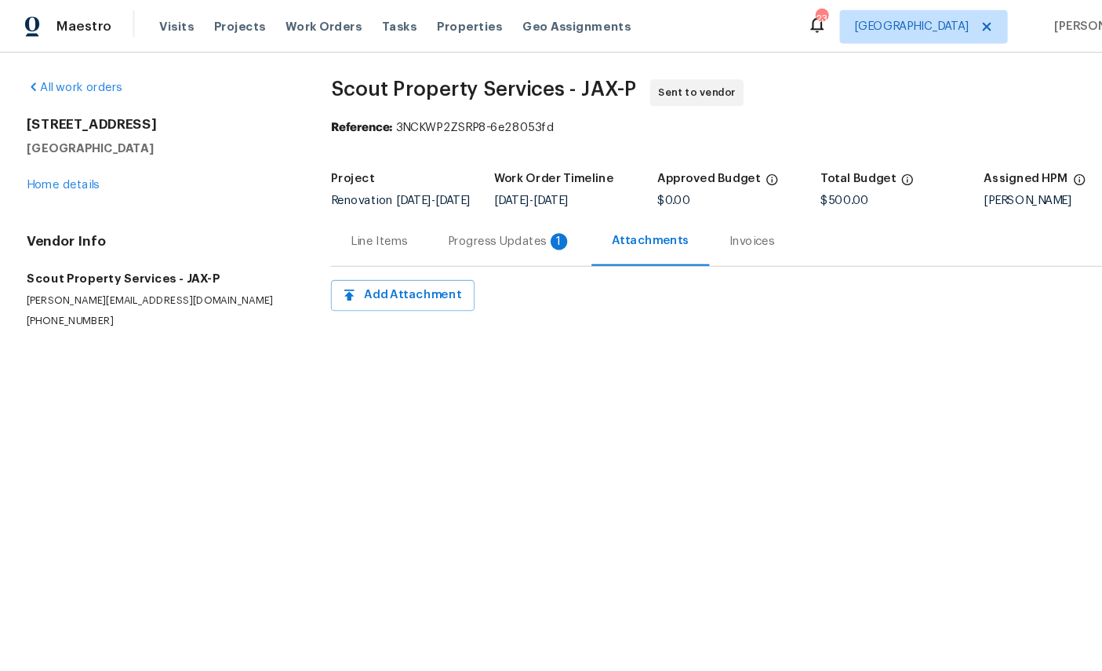
click at [452, 235] on div "Progress Updates 1" at bounding box center [478, 227] width 116 height 16
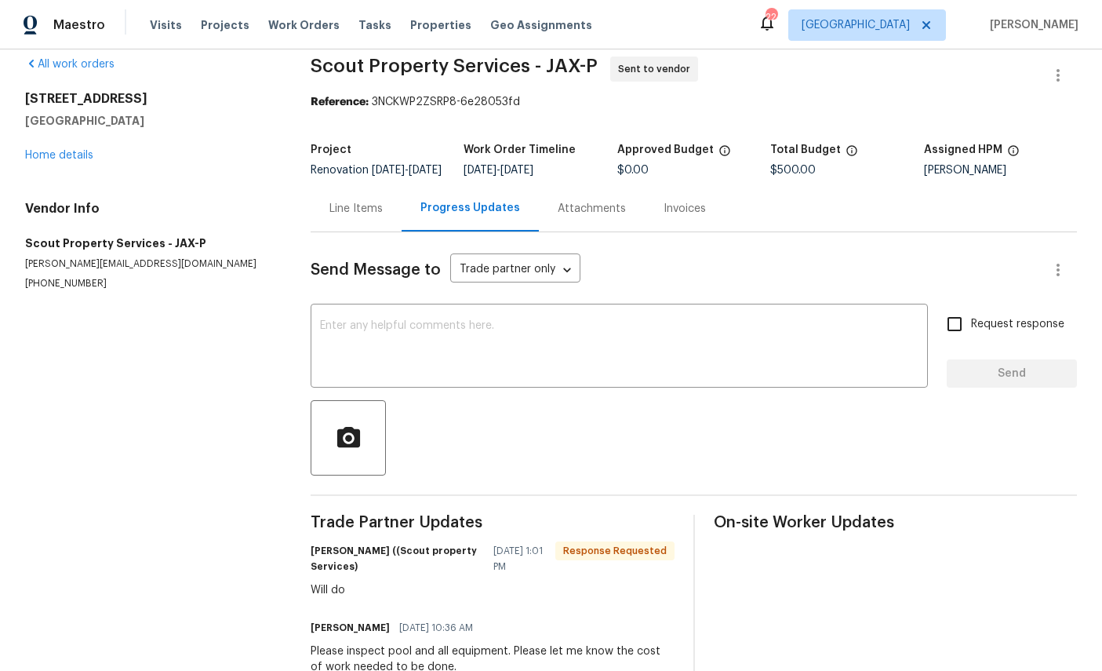
click at [57, 158] on link "Home details" at bounding box center [59, 155] width 68 height 11
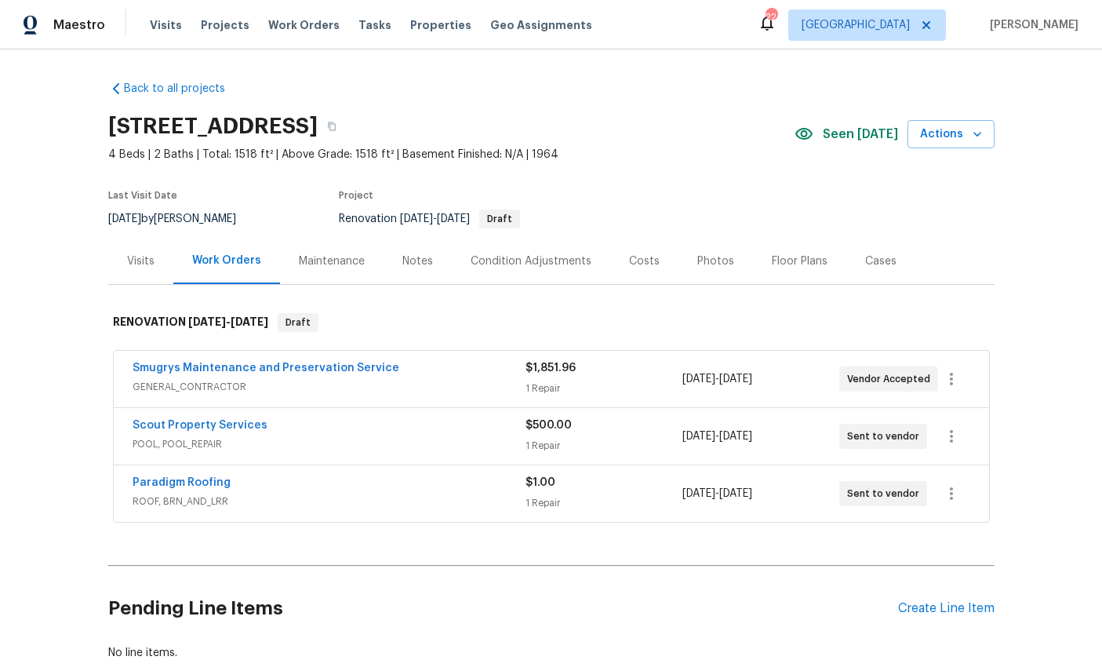
click at [185, 372] on link "Smugrys Maintenance and Preservation Service" at bounding box center [266, 367] width 267 height 11
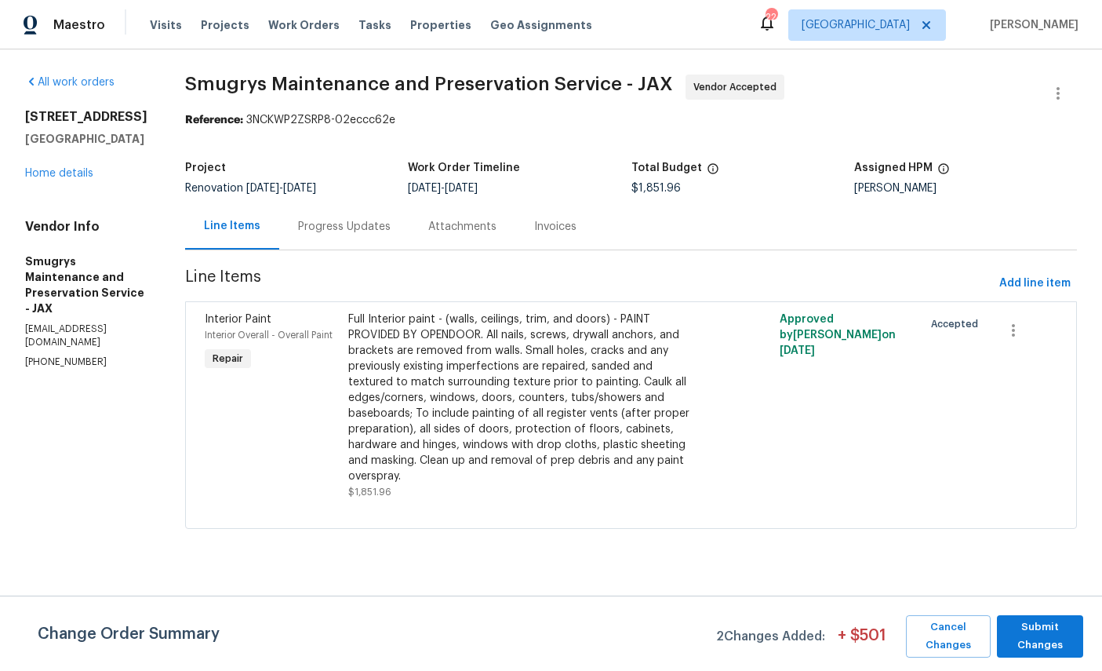
click at [205, 328] on div "Interior Overall - Overall Paint" at bounding box center [272, 335] width 134 height 16
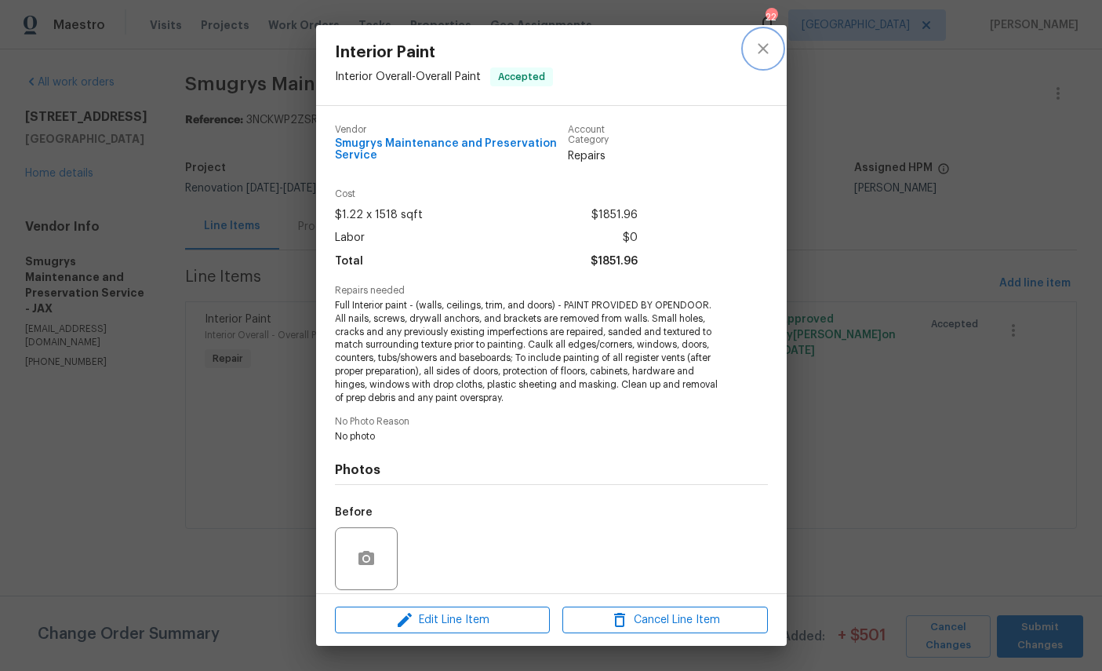
click at [762, 49] on icon "close" at bounding box center [763, 48] width 19 height 19
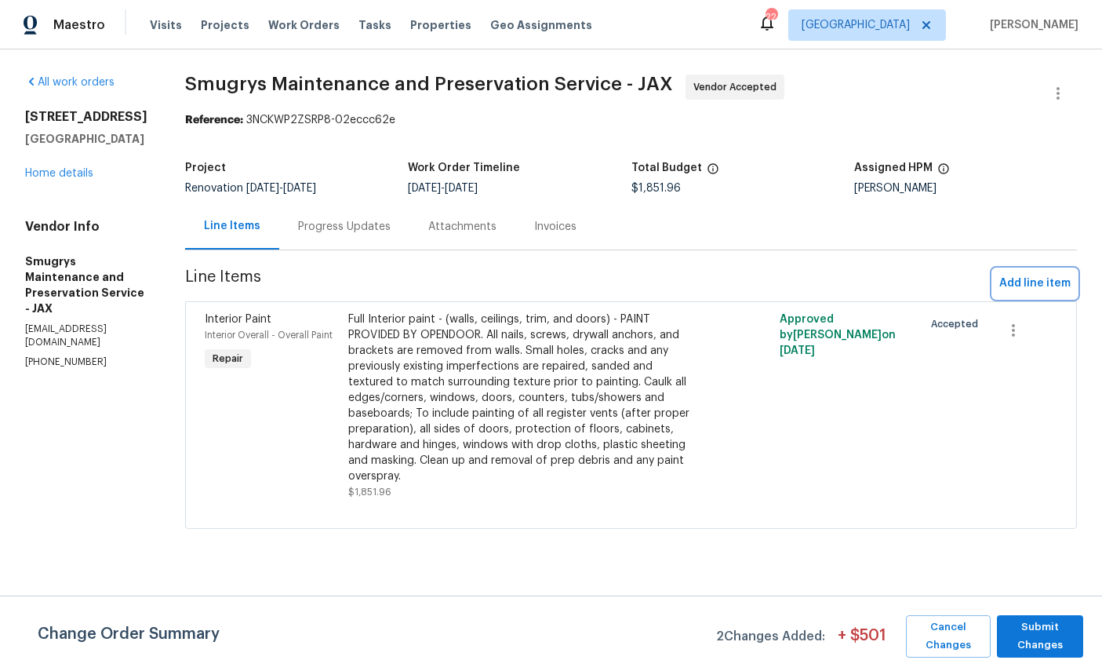
click at [1040, 277] on span "Add line item" at bounding box center [1034, 284] width 71 height 20
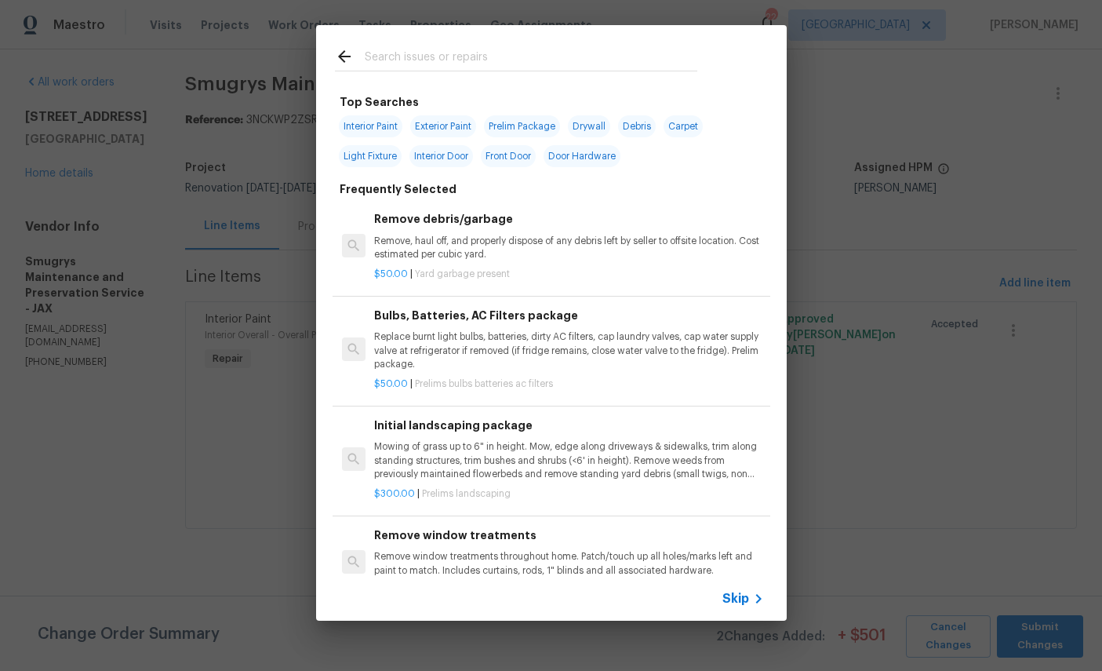
click at [503, 61] on input "text" at bounding box center [531, 59] width 333 height 24
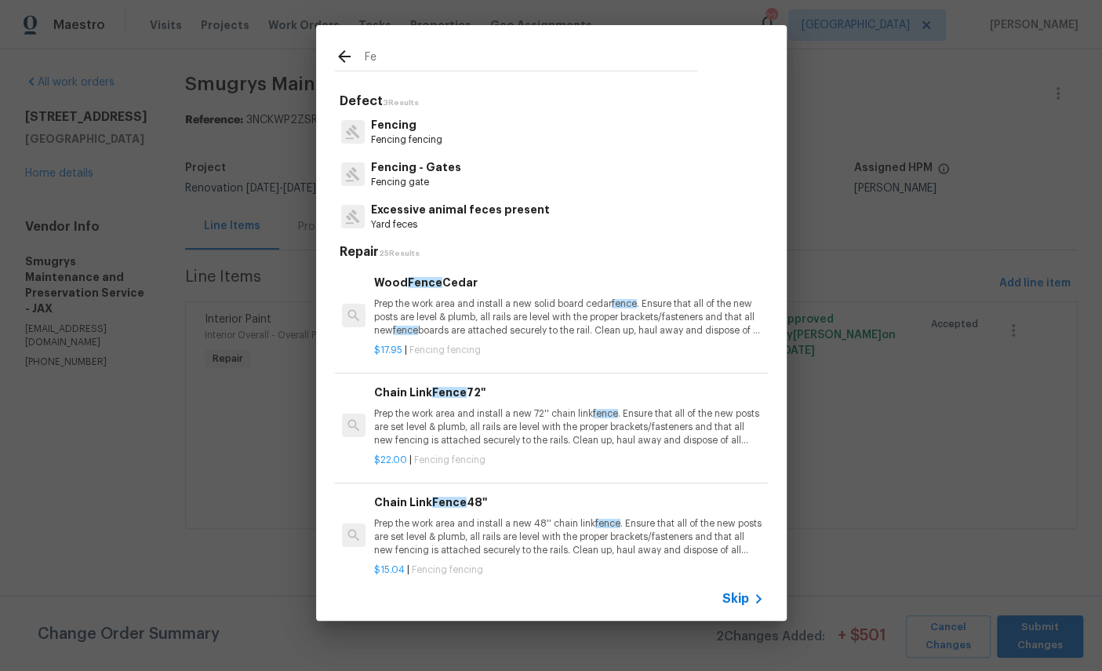
type input "F"
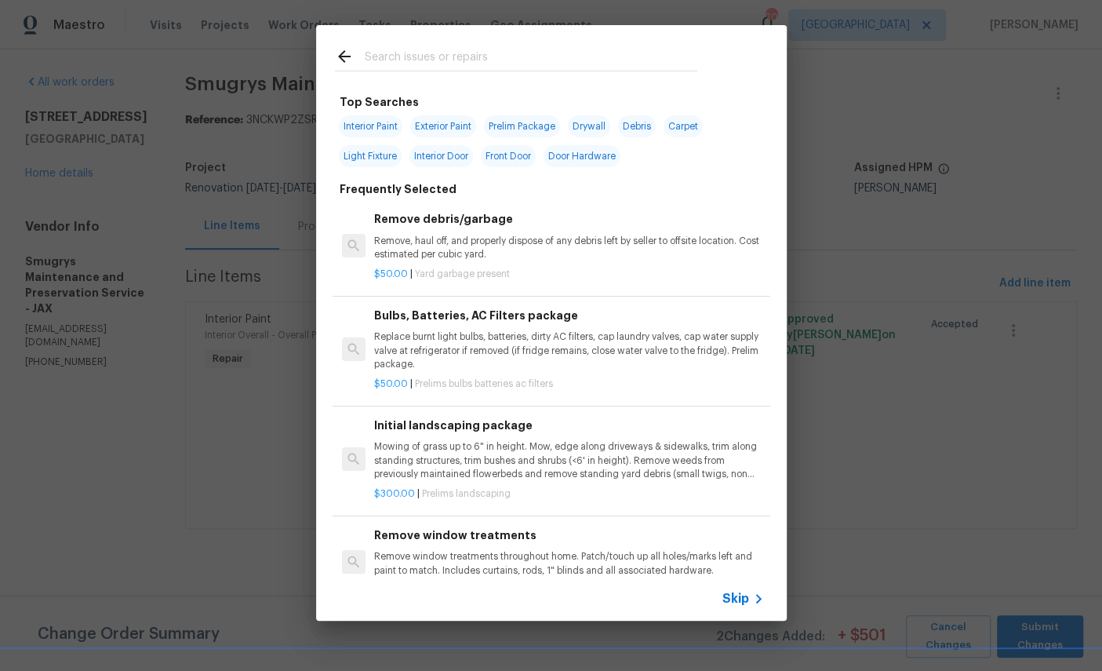
click at [645, 122] on span "Debris" at bounding box center [637, 126] width 38 height 22
type input "Debris"
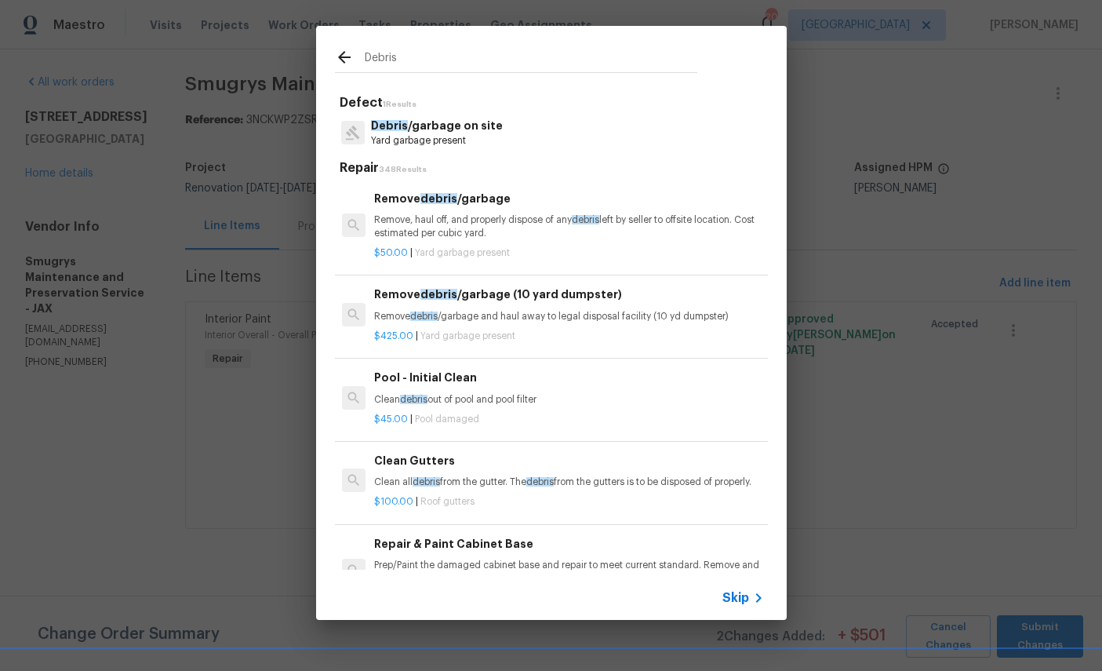
click at [507, 303] on div "Remove debris /garbage (10 yard dumpster) Remove debris /garbage and haul away …" at bounding box center [568, 304] width 389 height 38
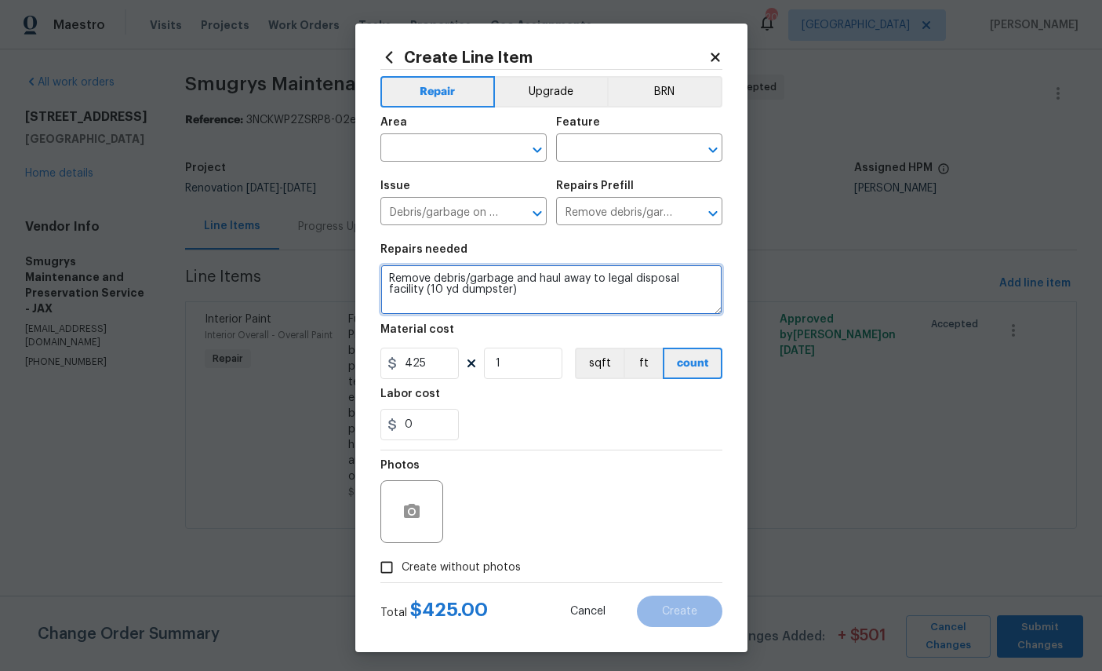
click at [548, 302] on textarea "Remove debris/garbage and haul away to legal disposal facility (10 yd dumpster)" at bounding box center [551, 289] width 342 height 50
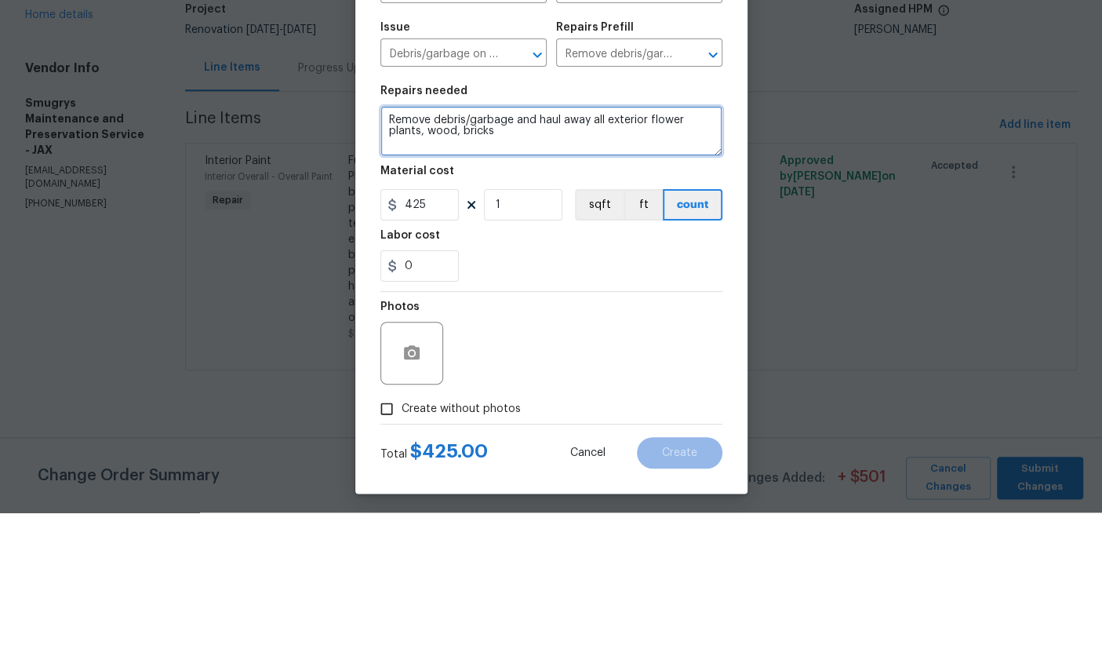
click at [422, 264] on textarea "Remove debris/garbage and haul away all exterior flower plants, wood, bricks" at bounding box center [551, 289] width 342 height 50
click at [547, 264] on textarea "Remove debris/garbage and haul away all exterior flower potswood, bricks" at bounding box center [551, 289] width 342 height 50
click at [431, 264] on textarea "Remove debris/garbage and haul away all exterior flower potswood, bricks" at bounding box center [551, 289] width 342 height 50
click at [420, 264] on textarea "Remove debris/garbage and haul away all exterior flower pots-wood, bricks" at bounding box center [551, 289] width 342 height 50
click at [454, 264] on textarea "Remove debris/garbage and haul away all exterior flower pots, wood, bricks" at bounding box center [551, 289] width 342 height 50
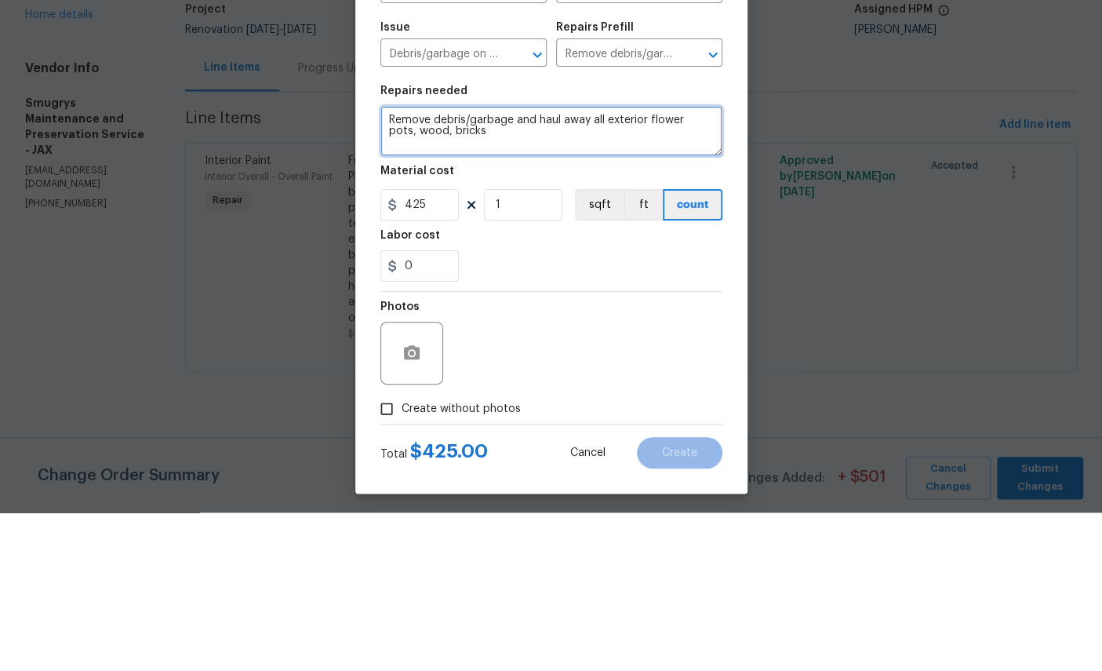
click at [540, 264] on textarea "Remove debris/garbage and haul away all exterior flower pots, wood, bricks" at bounding box center [551, 289] width 342 height 50
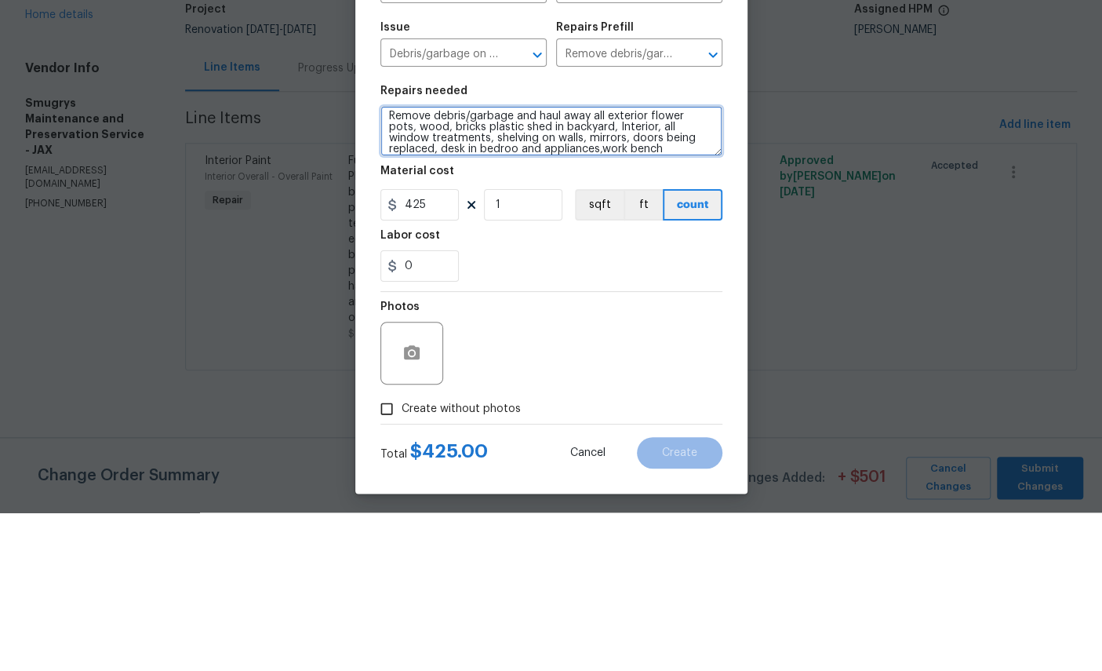
scroll to position [24, 0]
click at [626, 264] on textarea "Remove debris/garbage and haul away all exterior flower pots, wood, bricks plas…" at bounding box center [551, 289] width 342 height 50
click at [555, 264] on textarea "Remove debris/garbage and haul away all exterior flower pots, wood, bricks plas…" at bounding box center [551, 289] width 342 height 50
click at [677, 264] on textarea "Remove debris/garbage and haul away all exterior flower pots, wood, bricks plas…" at bounding box center [551, 289] width 342 height 50
click at [424, 264] on textarea "Remove debris/garbage and haul away all exterior flower pots, wood, bricks plas…" at bounding box center [551, 289] width 342 height 50
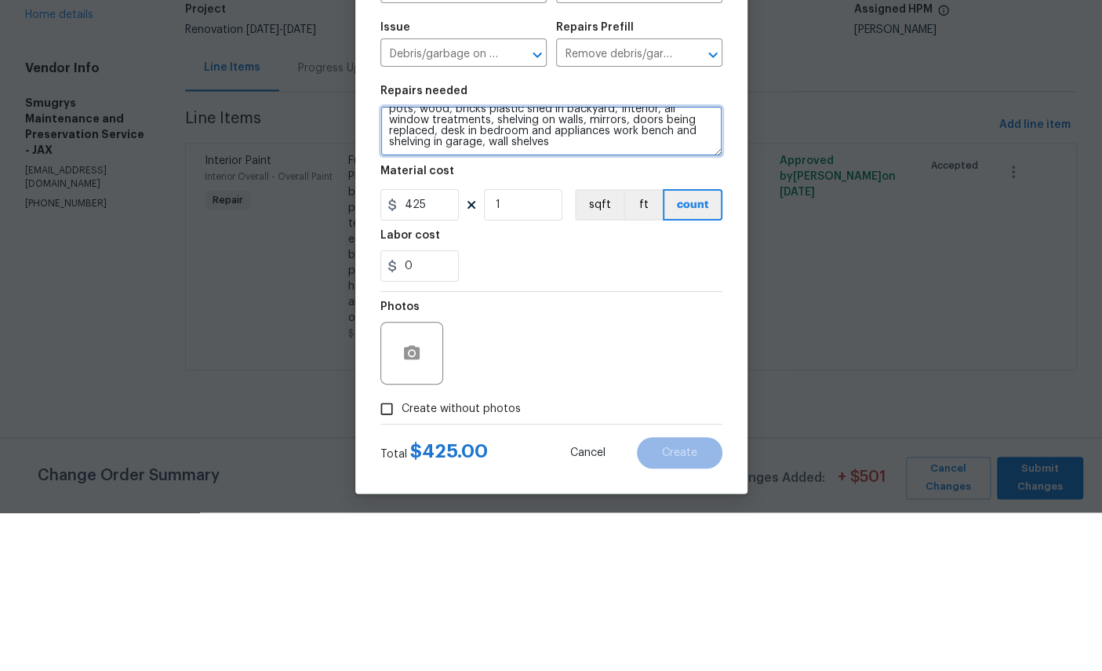
click at [658, 264] on textarea "Remove debris/garbage and haul away all exterior flower pots, wood, bricks plas…" at bounding box center [551, 289] width 342 height 50
type textarea "Remove debris/garbage and haul away all exterior flower pots, wood, bricks plas…"
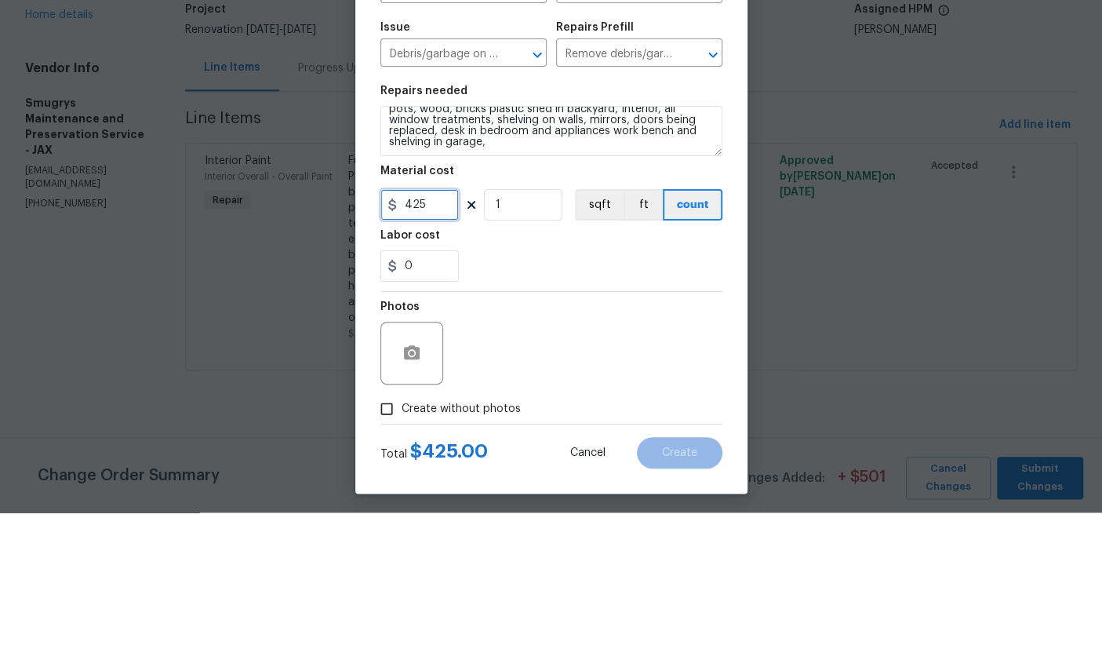
click at [445, 347] on input "425" at bounding box center [419, 362] width 78 height 31
click at [431, 347] on input "425" at bounding box center [419, 362] width 78 height 31
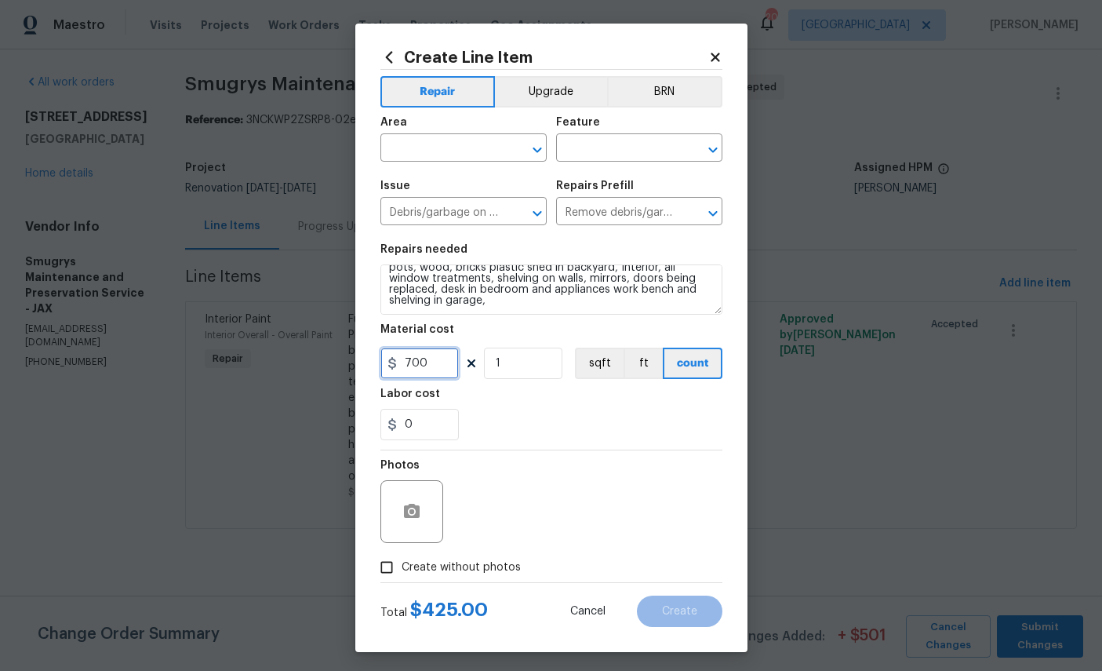
type input "700"
click at [448, 148] on input "text" at bounding box center [441, 149] width 122 height 24
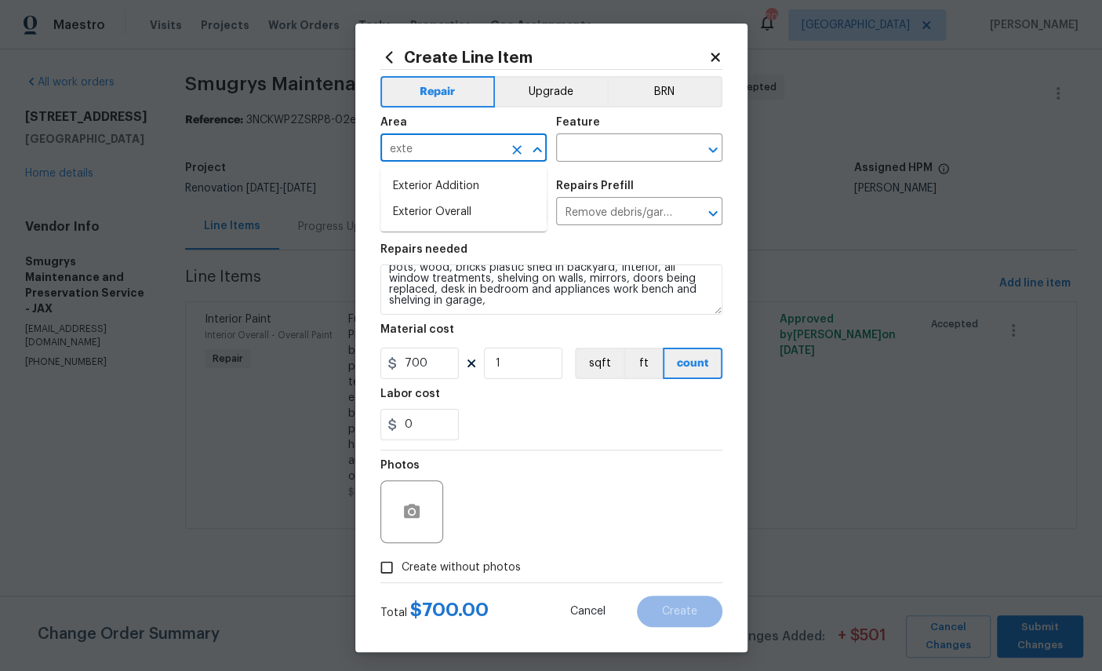
click at [475, 213] on li "Exterior Overall" at bounding box center [463, 212] width 166 height 26
type input "Exterior Overall"
click at [626, 155] on input "text" at bounding box center [617, 149] width 122 height 24
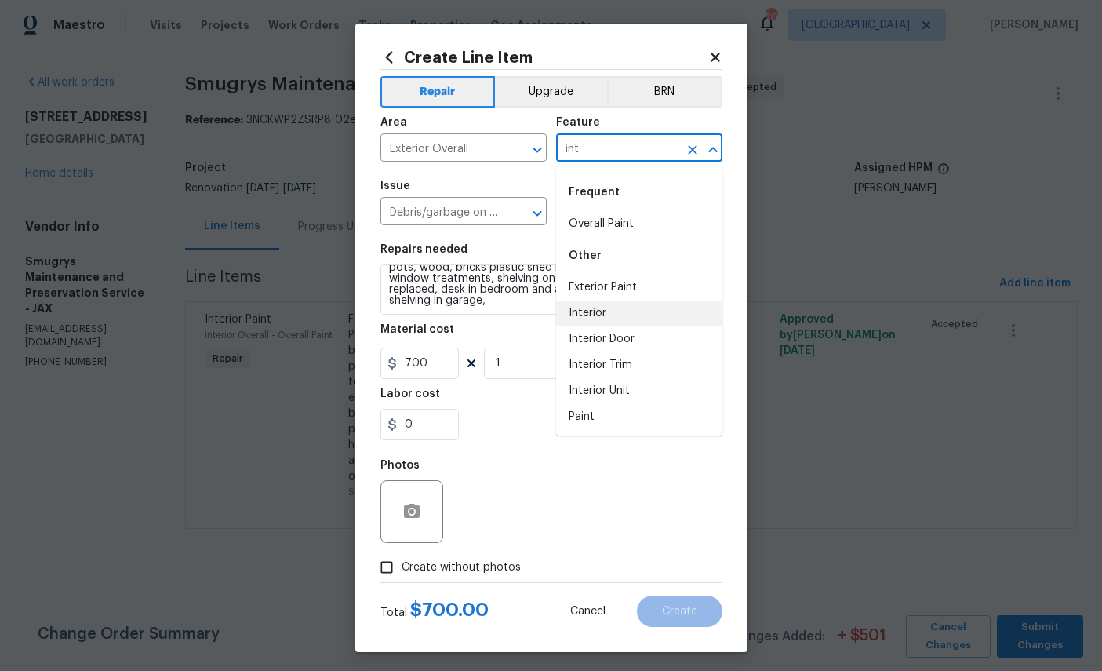
click at [598, 311] on li "Interior" at bounding box center [639, 313] width 166 height 26
type input "Interior"
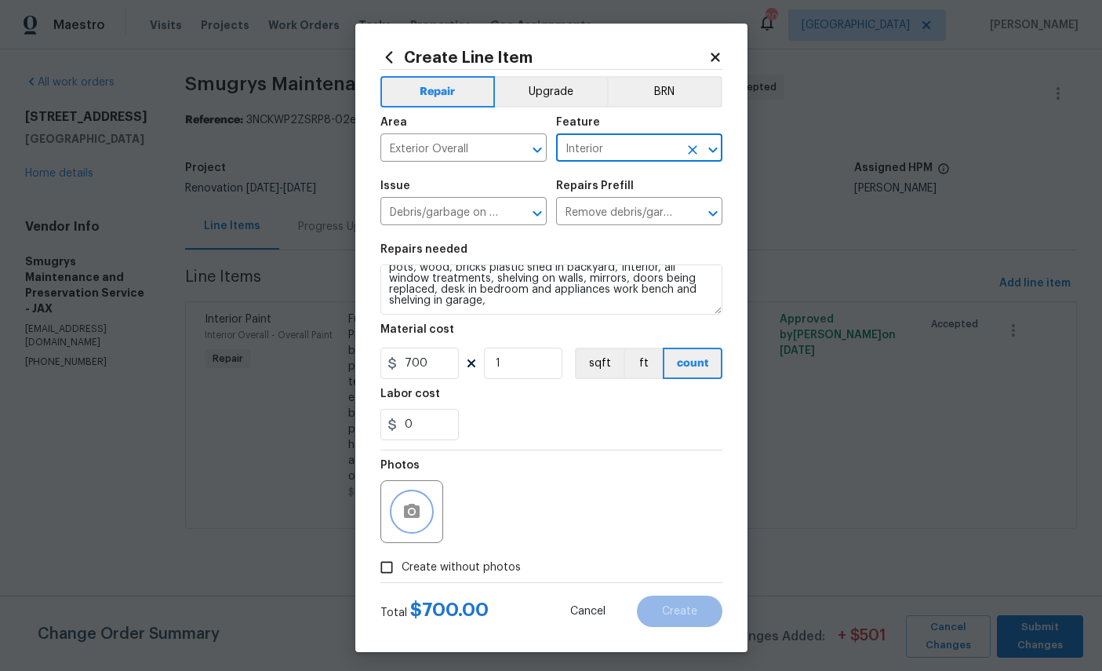
click at [414, 515] on icon "button" at bounding box center [412, 511] width 16 height 14
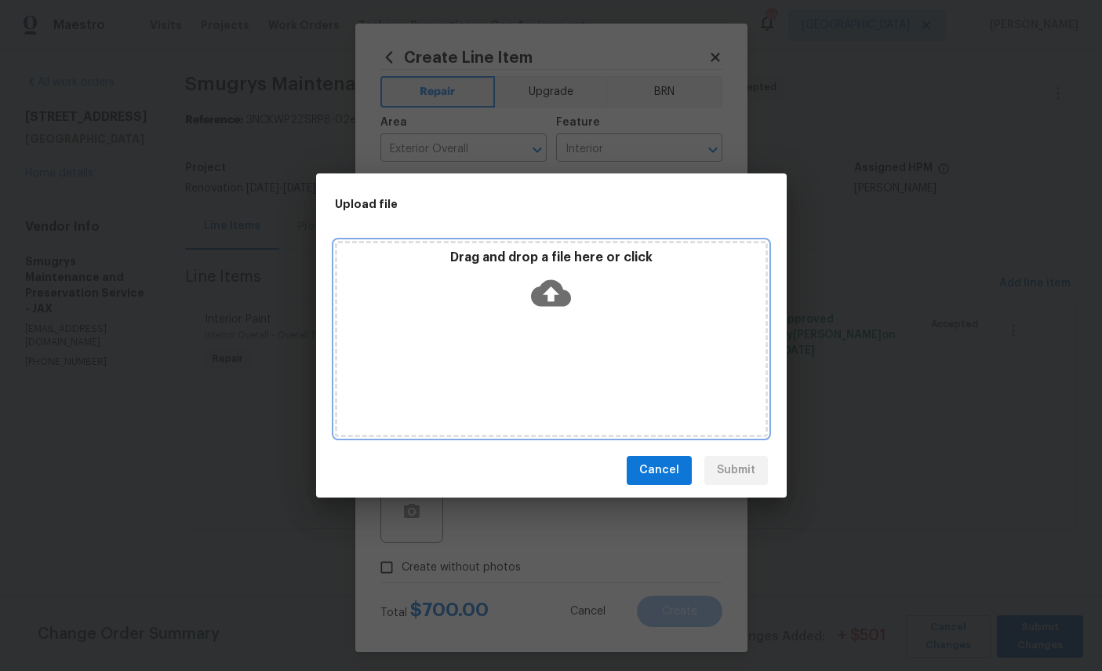
click at [561, 282] on icon at bounding box center [551, 293] width 40 height 40
